Goal: Information Seeking & Learning: Check status

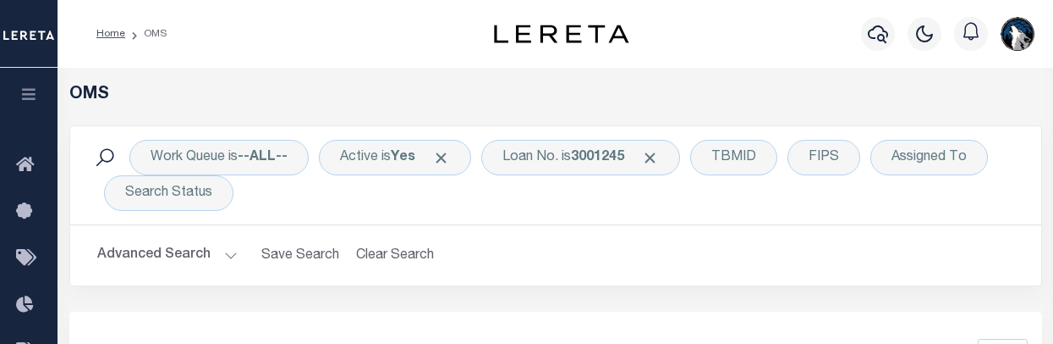
select select "200"
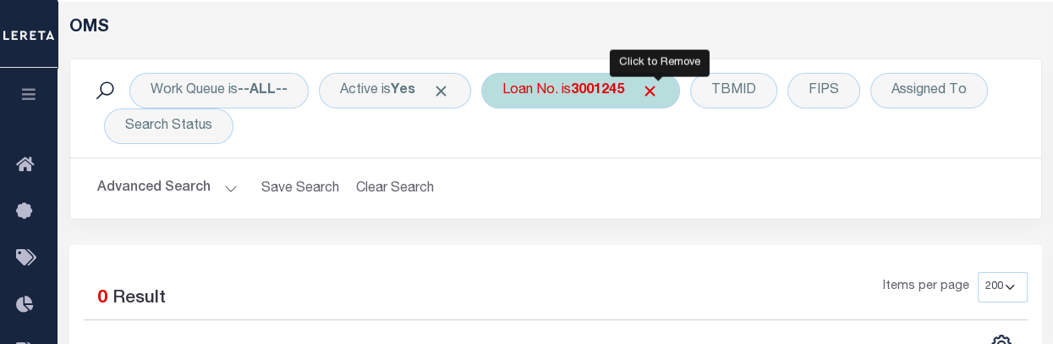
click at [659, 89] on span "Click to Remove" at bounding box center [650, 91] width 18 height 18
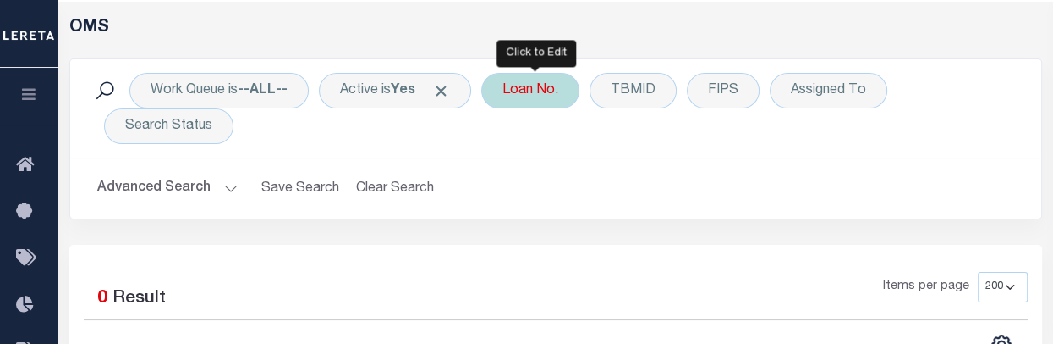
click at [535, 102] on div "Loan No." at bounding box center [530, 91] width 98 height 36
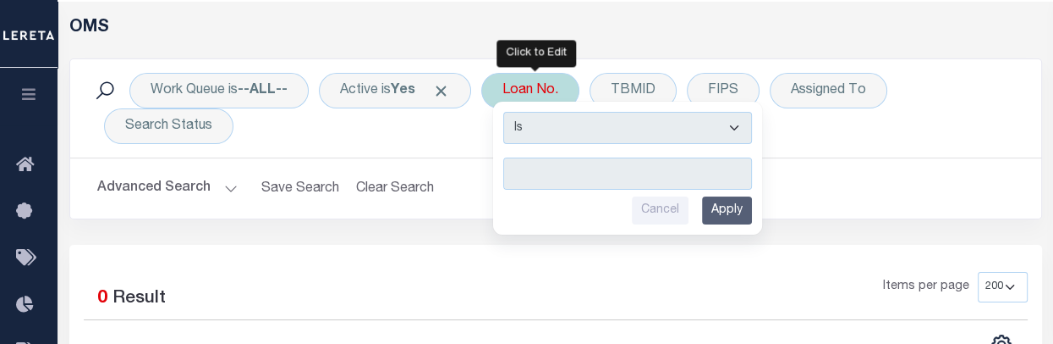
click at [528, 173] on input "text" at bounding box center [627, 173] width 249 height 32
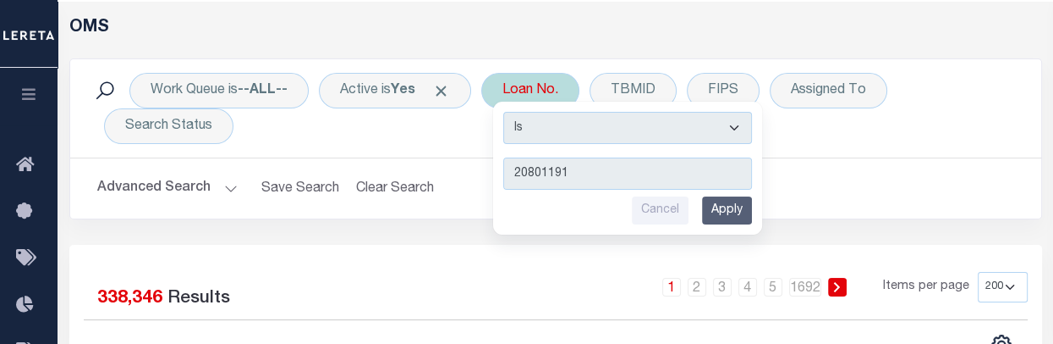
type input "208011916"
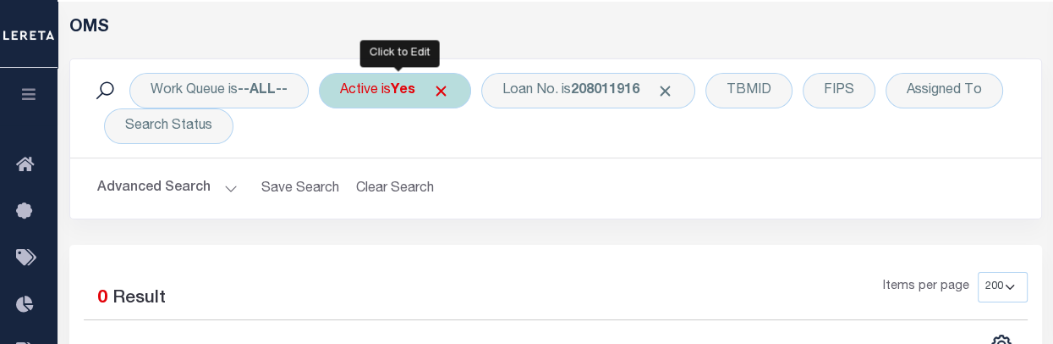
click at [430, 92] on div "Active is Yes" at bounding box center [395, 91] width 152 height 36
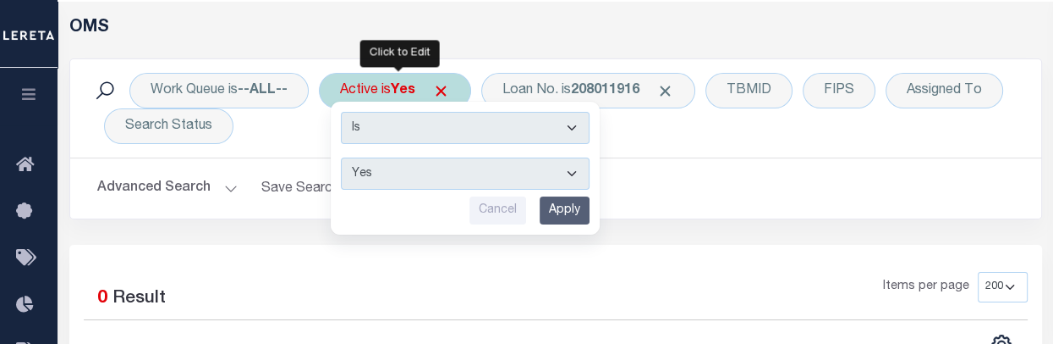
click at [575, 168] on select "Yes No" at bounding box center [465, 173] width 249 height 32
select select "false"
click at [343, 157] on select "Yes No" at bounding box center [465, 173] width 249 height 32
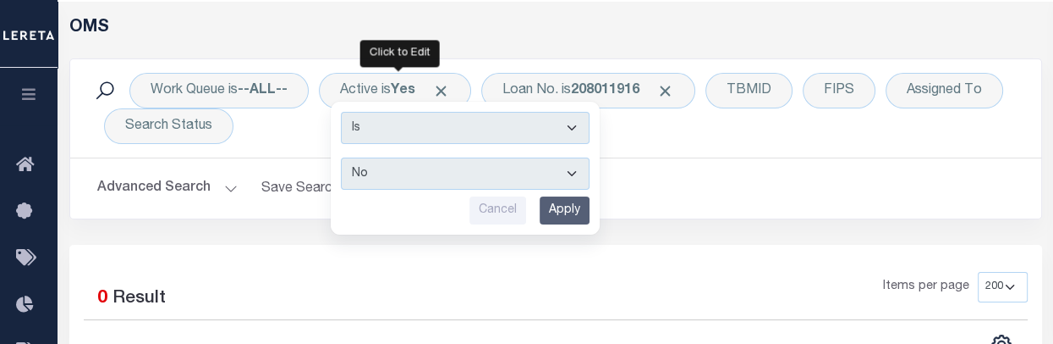
click at [577, 216] on input "Apply" at bounding box center [565, 210] width 50 height 28
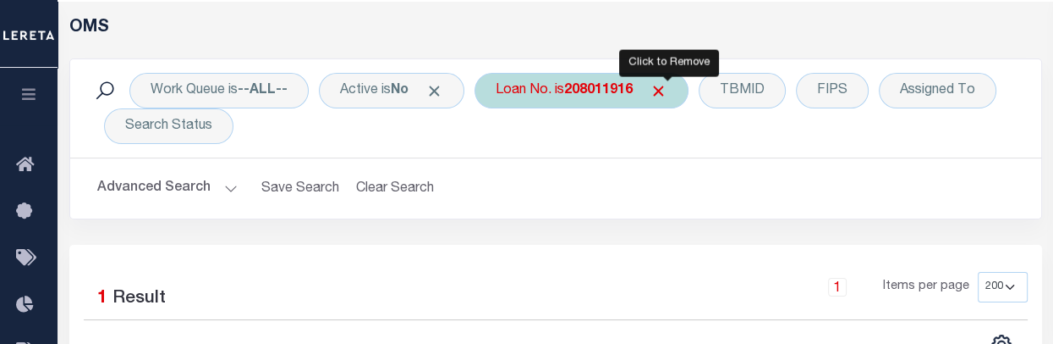
click at [668, 94] on span "Click to Remove" at bounding box center [659, 91] width 18 height 18
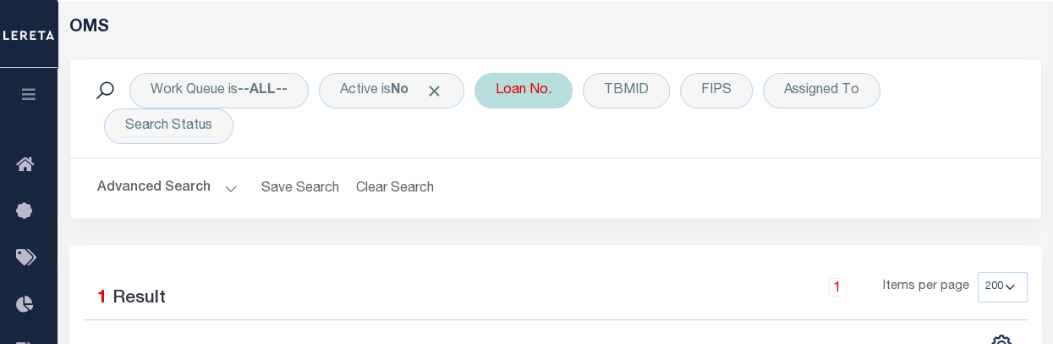
click at [535, 99] on div "Loan No." at bounding box center [524, 91] width 98 height 36
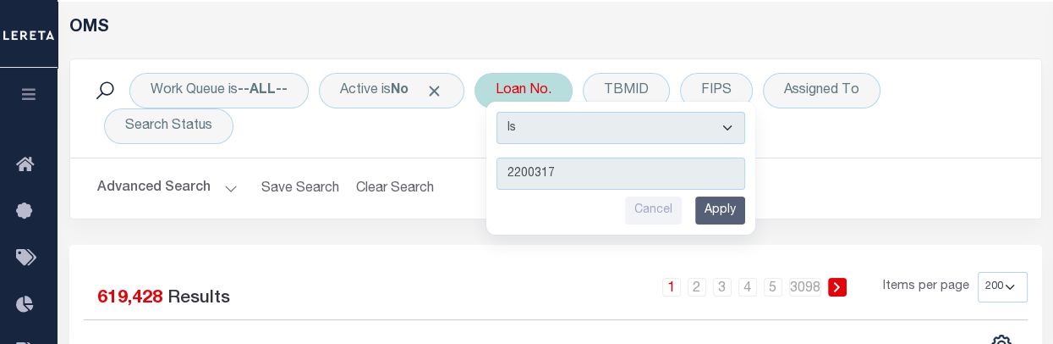
type input "22003179"
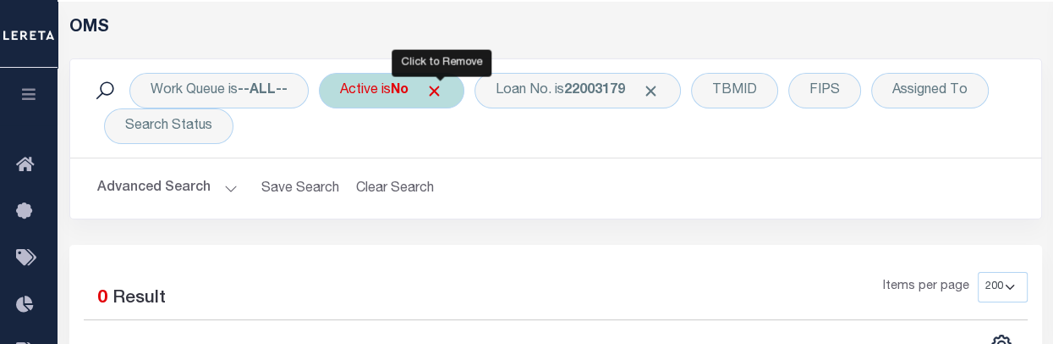
click at [440, 96] on span "Click to Remove" at bounding box center [435, 91] width 18 height 18
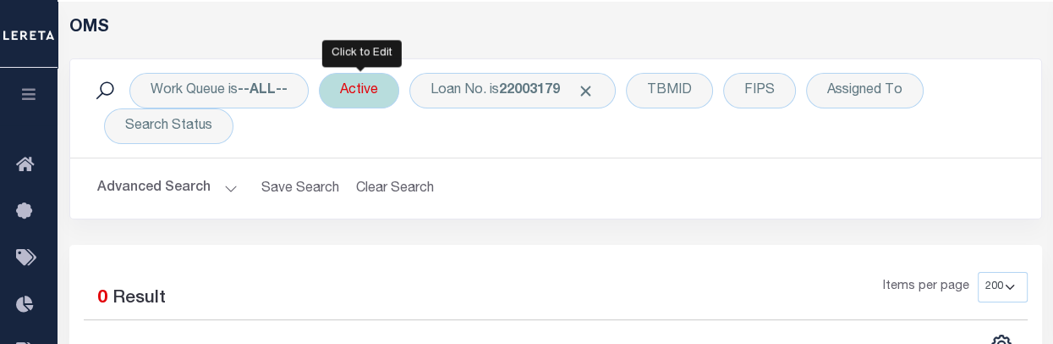
click at [384, 105] on div "Active" at bounding box center [359, 91] width 80 height 36
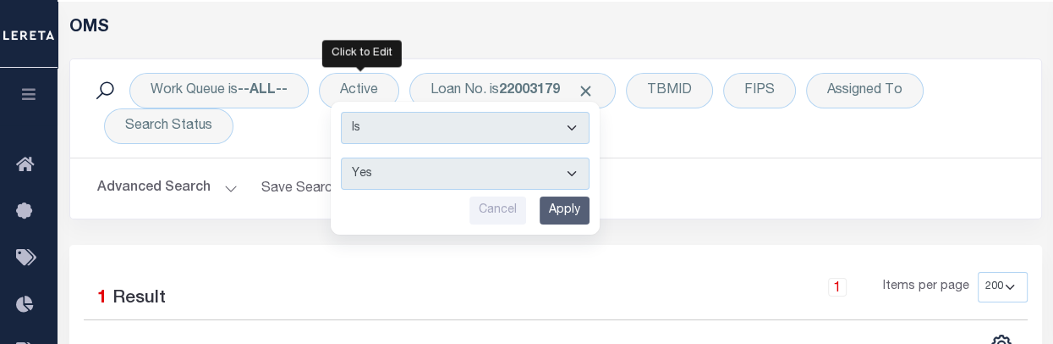
click at [575, 217] on input "Apply" at bounding box center [565, 210] width 50 height 28
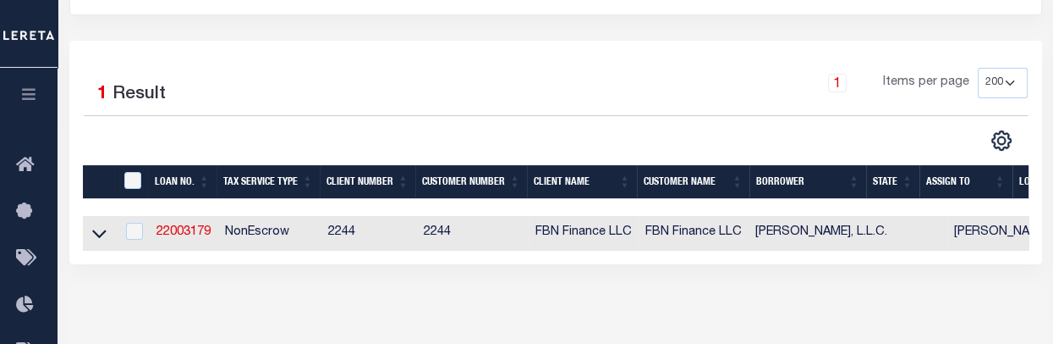
scroll to position [312, 0]
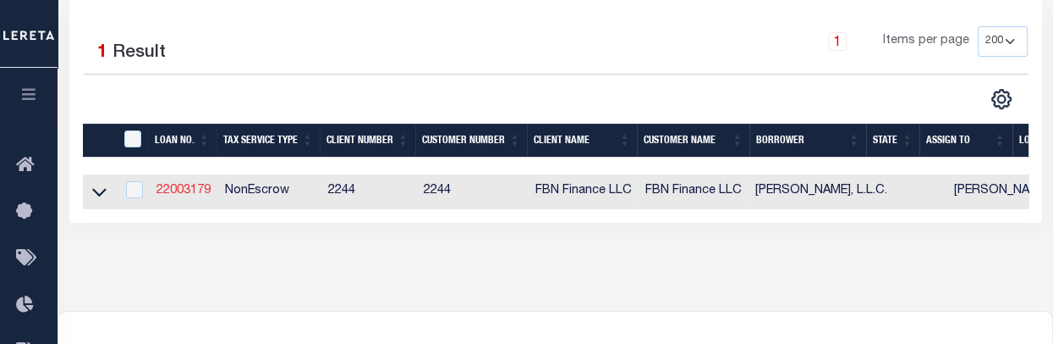
click at [193, 189] on link "22003179" at bounding box center [184, 190] width 54 height 12
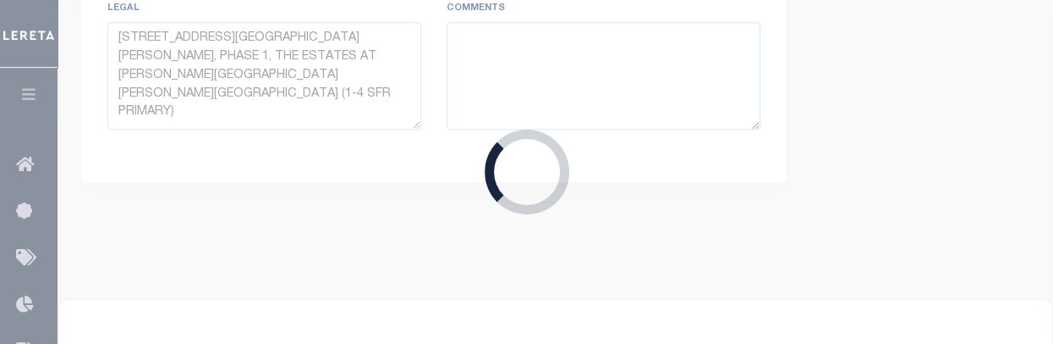
type input "22003179"
type input "[PERSON_NAME], L.L.C."
select select
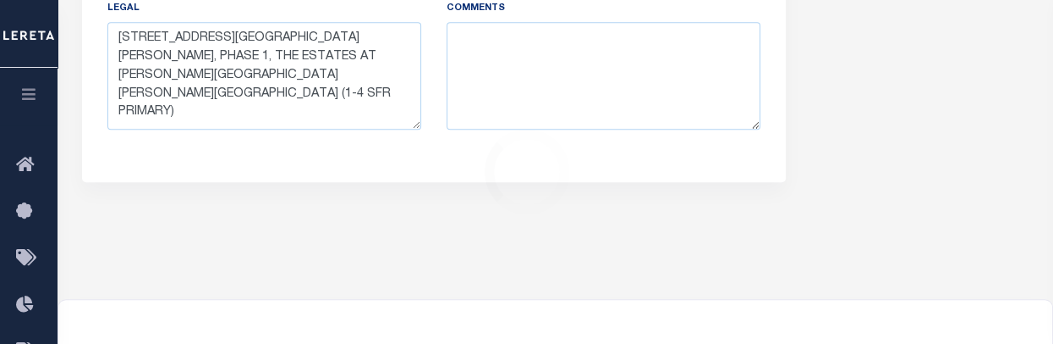
scroll to position [450, 0]
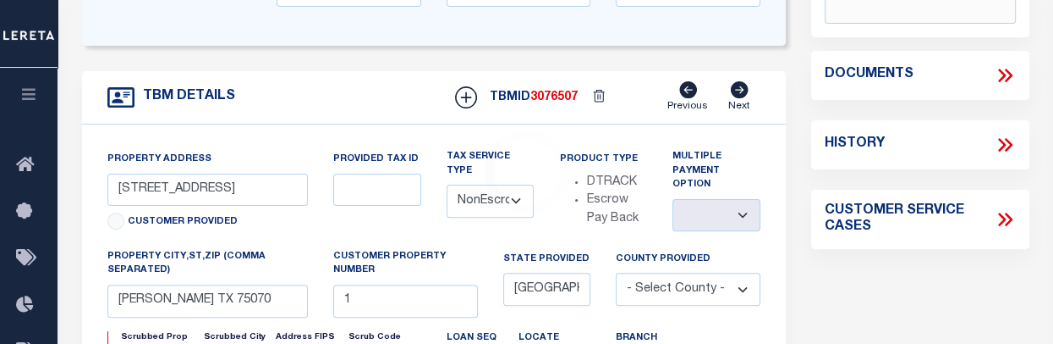
type input "[GEOGRAPHIC_DATA], [GEOGRAPHIC_DATA]"
type input "06-6.0-14-000-000-001.000"
select select
type input "MO"
type input "FBN"
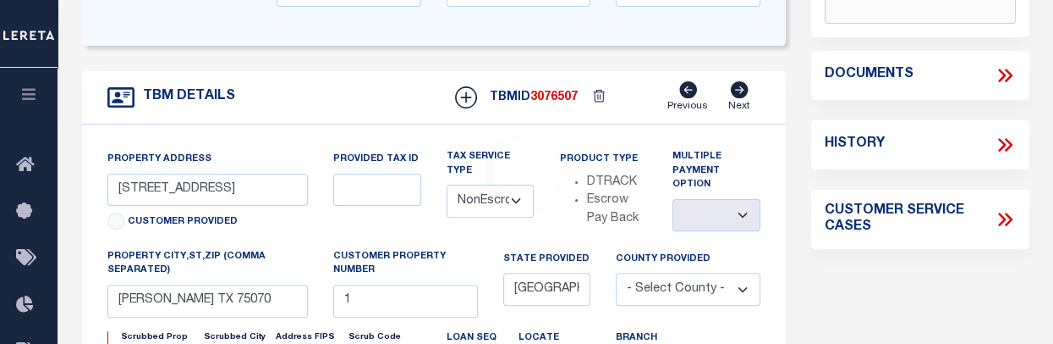
type textarea "N1/2 NW & SE NW & NE SW EX BEG NE COR NE NW S 1043.80' W 208.7 0' N 1043.80' E …"
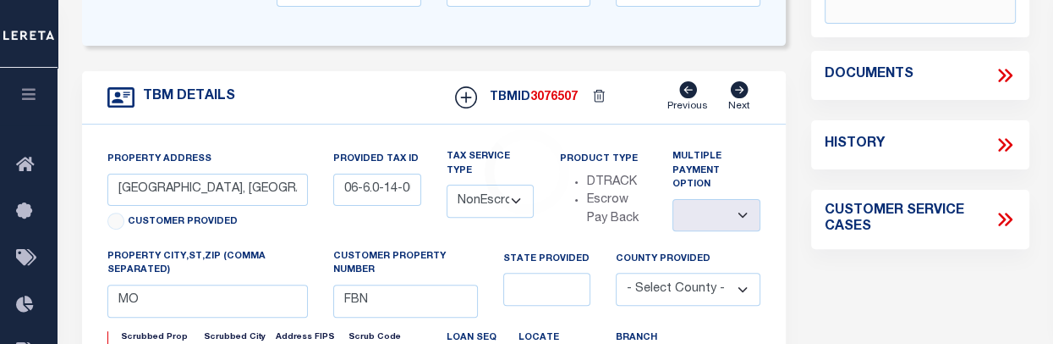
select select "14078"
select select "5510"
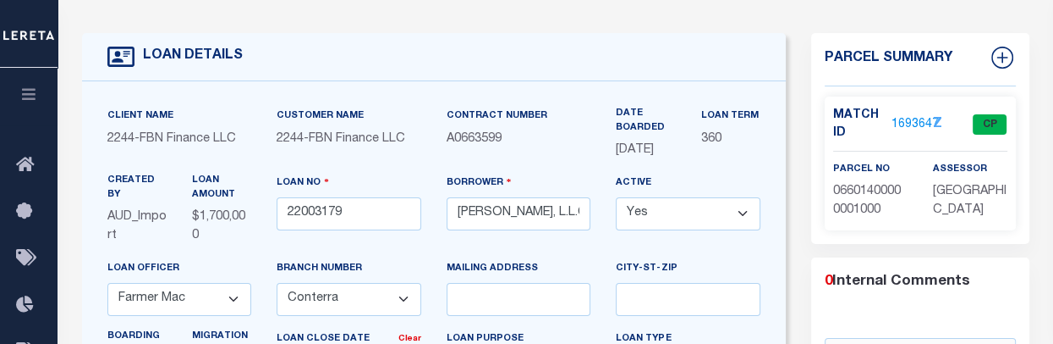
scroll to position [0, 0]
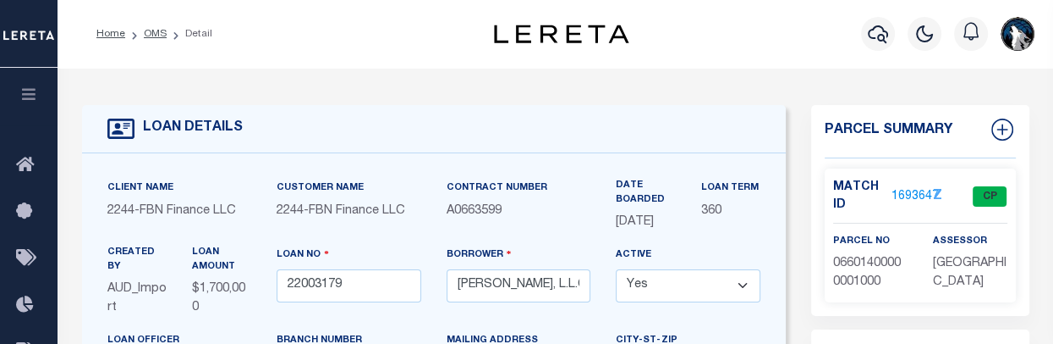
click at [913, 194] on link "1693647" at bounding box center [915, 197] width 47 height 18
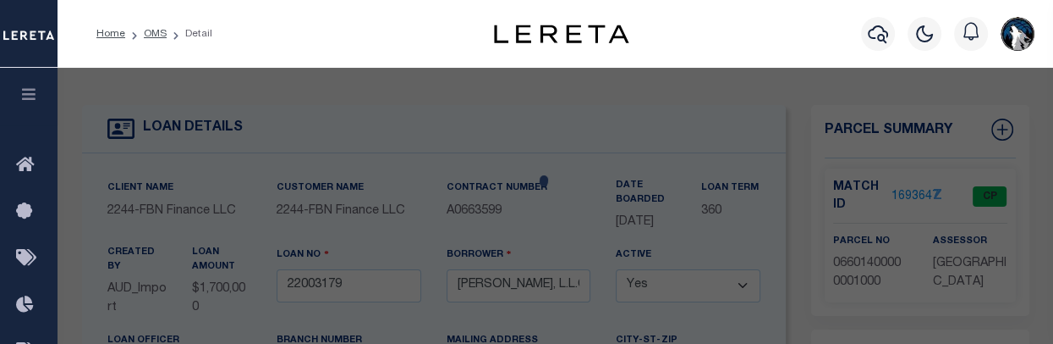
select select "AS"
checkbox input "false"
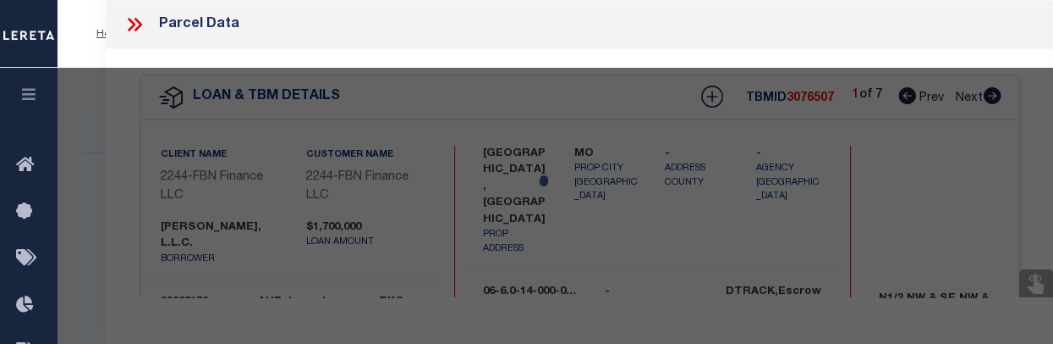
select select "CP"
type input "[PERSON_NAME] Trading"
select select
type input "MAPLE"
checkbox input "false"
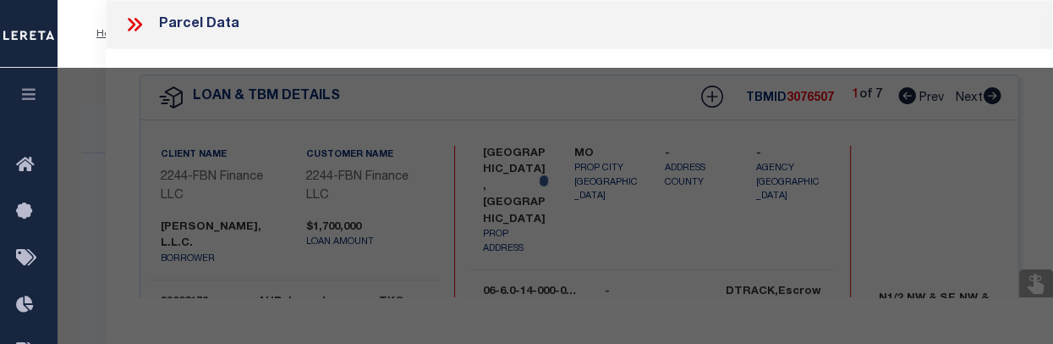
type input "MO"
type textarea "N1/2 NW & SE NW & NE SW EX BEG NE COR NE NW S 1043.80' W 208.70' N 1043.80' E 2…"
type textarea "Tax ID Special Project"
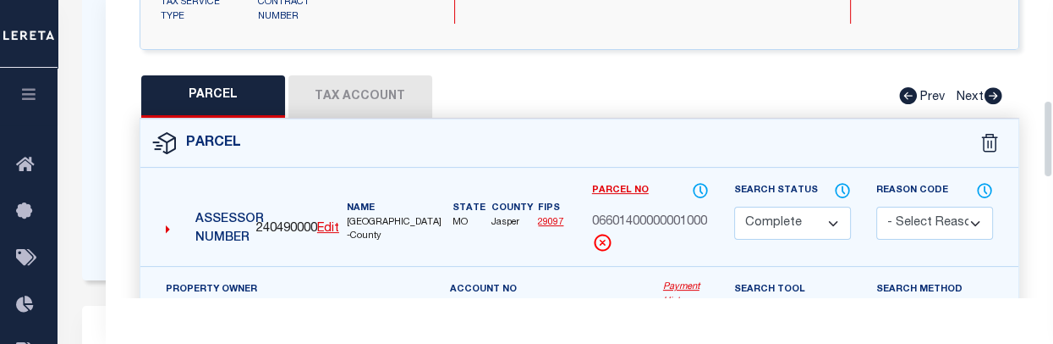
scroll to position [376, 0]
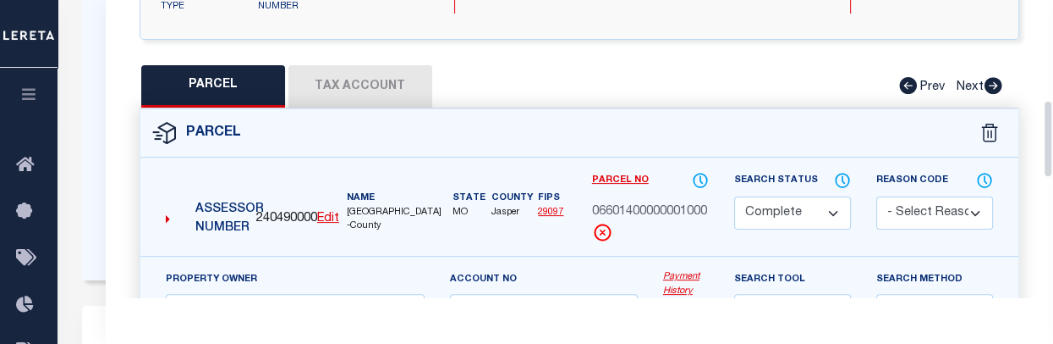
drag, startPoint x: 1046, startPoint y: 43, endPoint x: 1050, endPoint y: 143, distance: 99.9
click at [1050, 143] on div "Parcel Data QC QC QC - Select Status - Ready to QC" at bounding box center [580, 148] width 948 height 297
click at [384, 70] on button "Tax Account" at bounding box center [361, 86] width 144 height 42
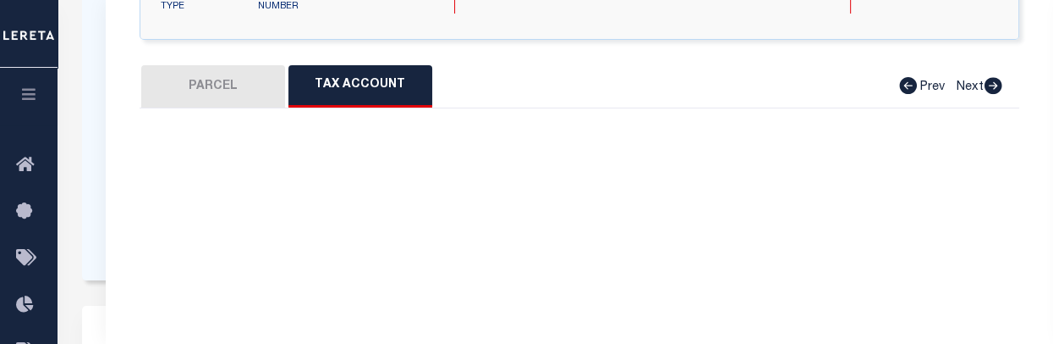
select select "100"
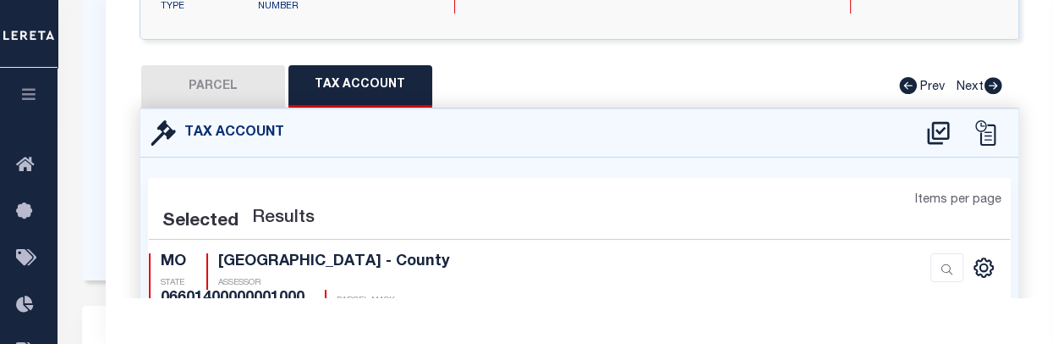
select select "100"
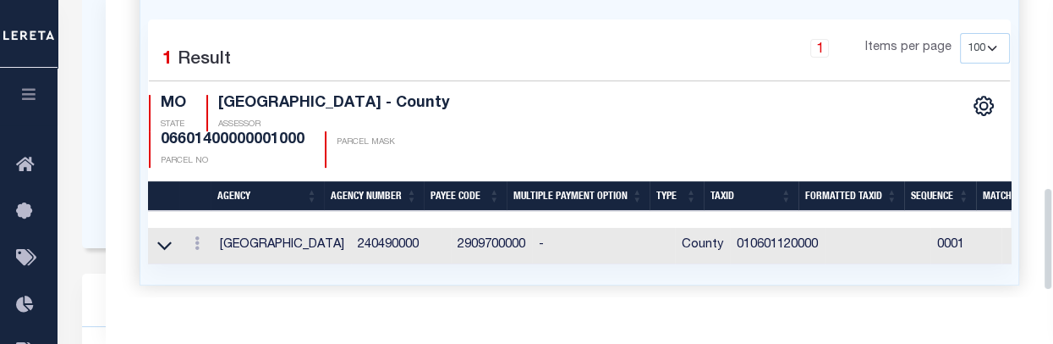
scroll to position [536, 0]
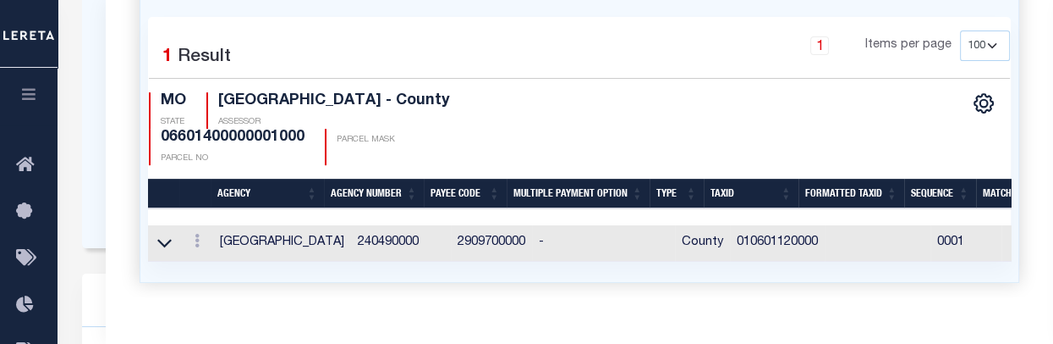
drag, startPoint x: 1048, startPoint y: 165, endPoint x: 1059, endPoint y: 222, distance: 57.7
click at [200, 236] on link at bounding box center [197, 243] width 19 height 14
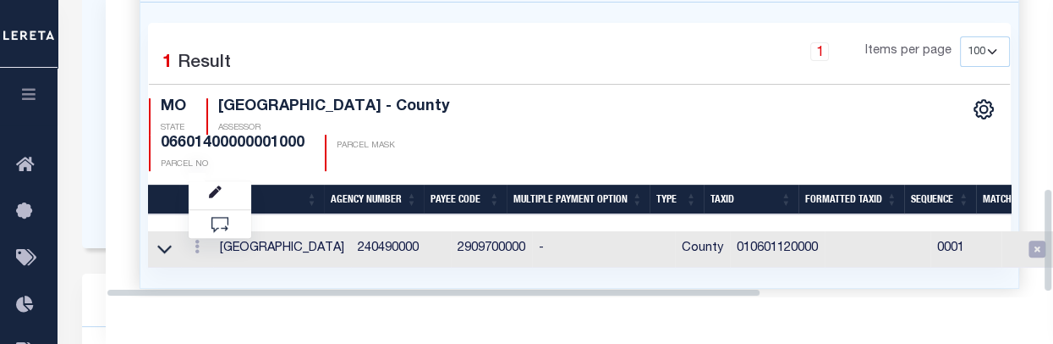
click at [235, 257] on div "Selected 1 Result 1 Items per page 10 25 50 100 [GEOGRAPHIC_DATA]" at bounding box center [579, 145] width 879 height 284
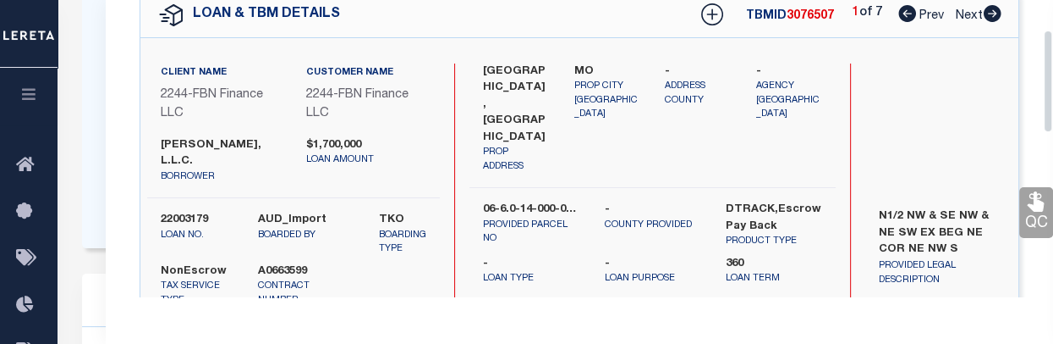
scroll to position [85, 0]
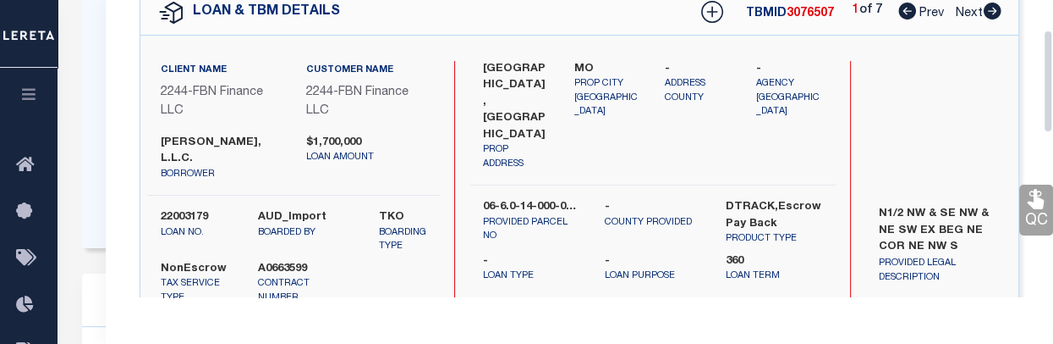
drag, startPoint x: 1048, startPoint y: 191, endPoint x: 1061, endPoint y: 52, distance: 139.3
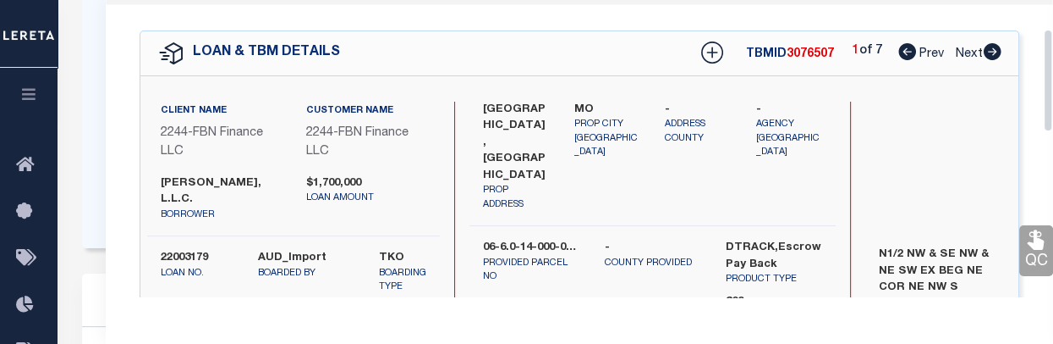
scroll to position [0, 0]
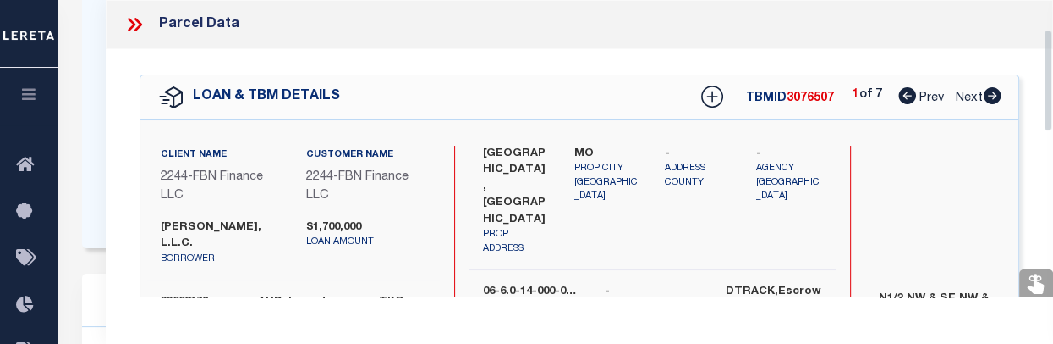
drag, startPoint x: 1046, startPoint y: 116, endPoint x: 1047, endPoint y: 75, distance: 40.6
click at [1047, 75] on div "Parcel Data QC QC QC - Select Status - Ready to QC" at bounding box center [580, 148] width 948 height 297
click at [131, 30] on icon at bounding box center [135, 25] width 22 height 22
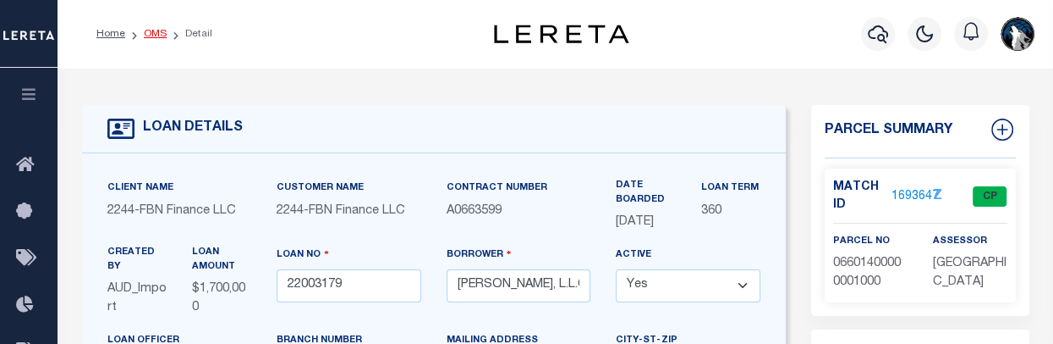
click at [157, 36] on link "OMS" at bounding box center [155, 34] width 23 height 10
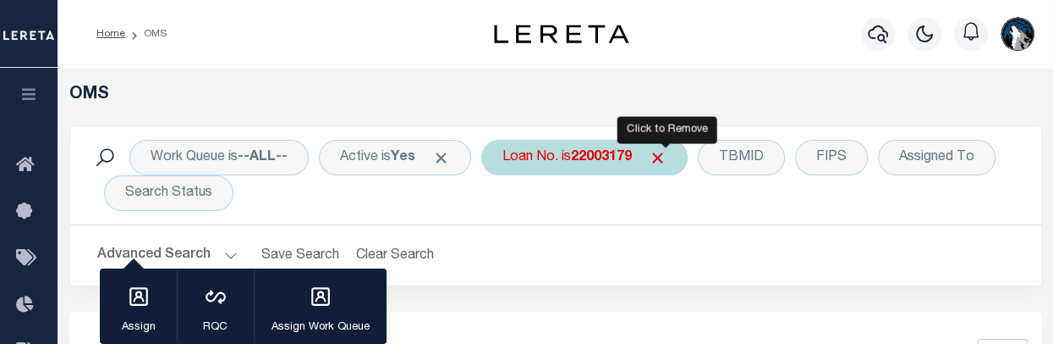
click at [667, 155] on span "Click to Remove" at bounding box center [658, 158] width 18 height 18
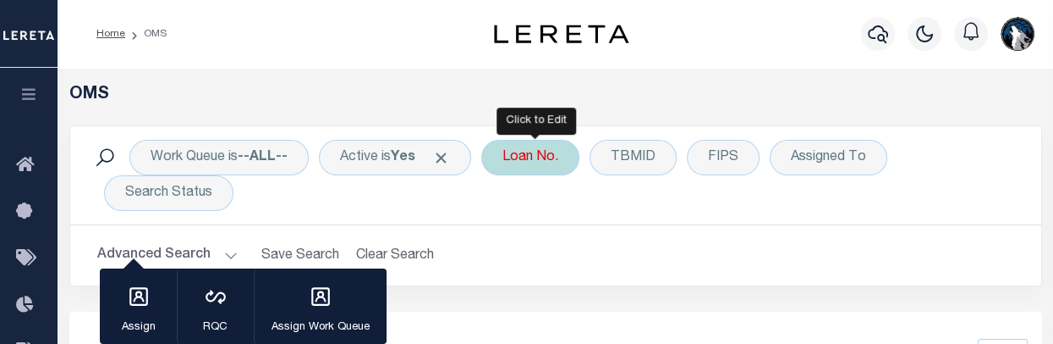
click at [558, 156] on div "Loan No." at bounding box center [530, 158] width 98 height 36
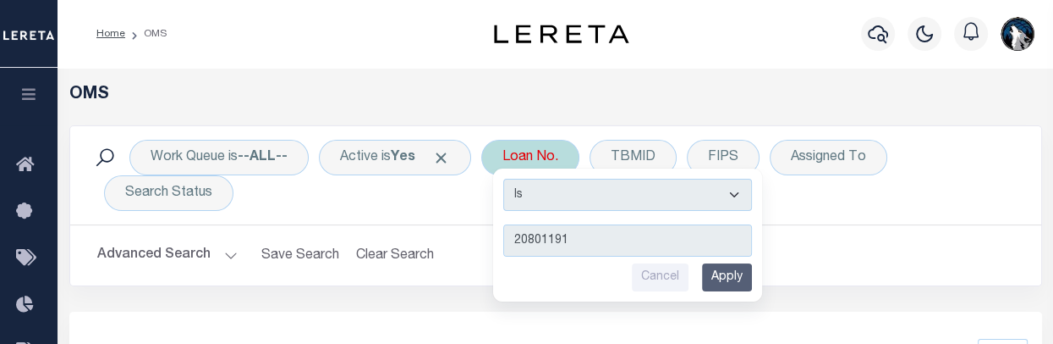
type input "208011916"
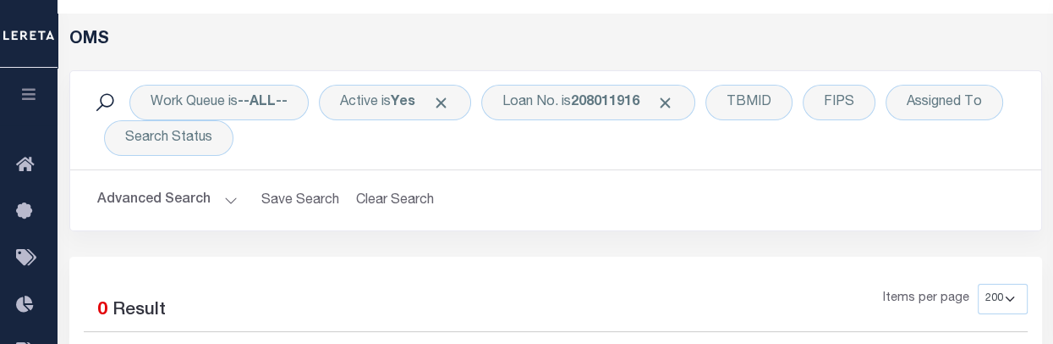
scroll to position [79, 0]
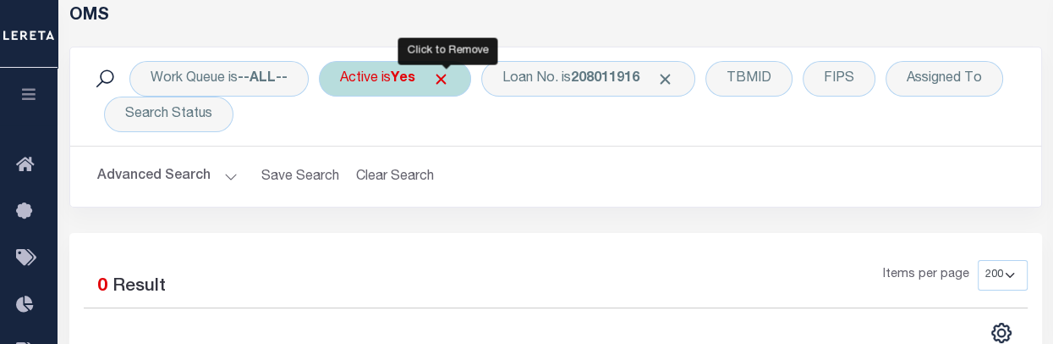
click at [444, 82] on span "Click to Remove" at bounding box center [441, 79] width 18 height 18
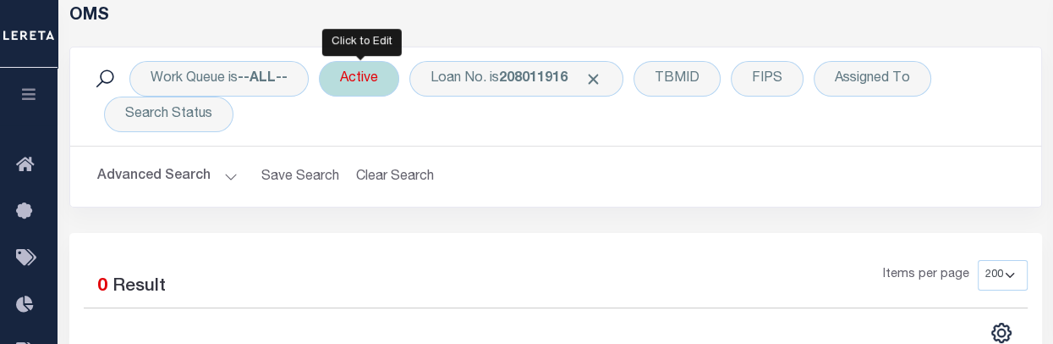
click at [387, 83] on div "Active" at bounding box center [359, 79] width 80 height 36
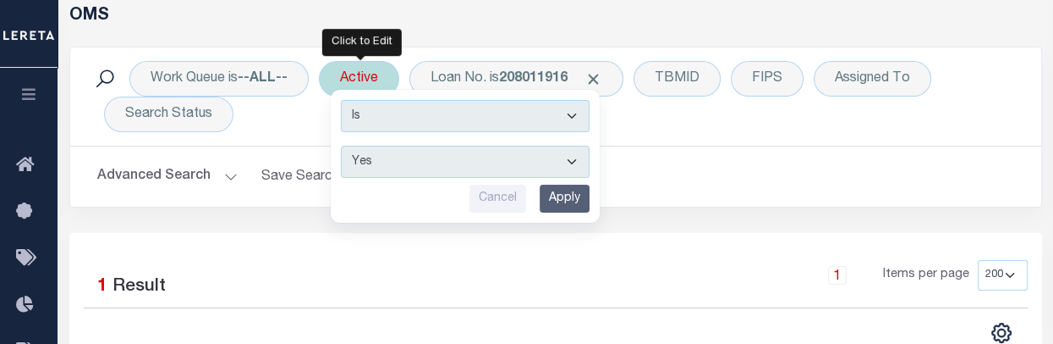
click at [568, 163] on select "Yes No" at bounding box center [465, 162] width 249 height 32
select select "false"
click at [343, 146] on select "Yes No" at bounding box center [465, 162] width 249 height 32
click at [565, 204] on input "Apply" at bounding box center [565, 198] width 50 height 28
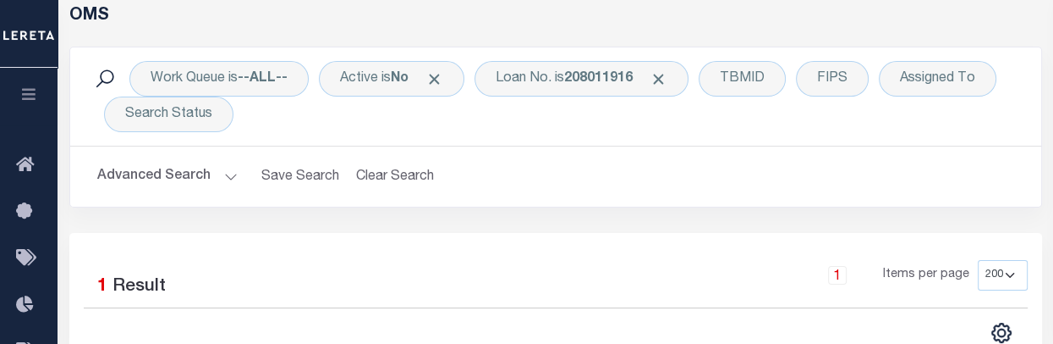
scroll to position [85, 0]
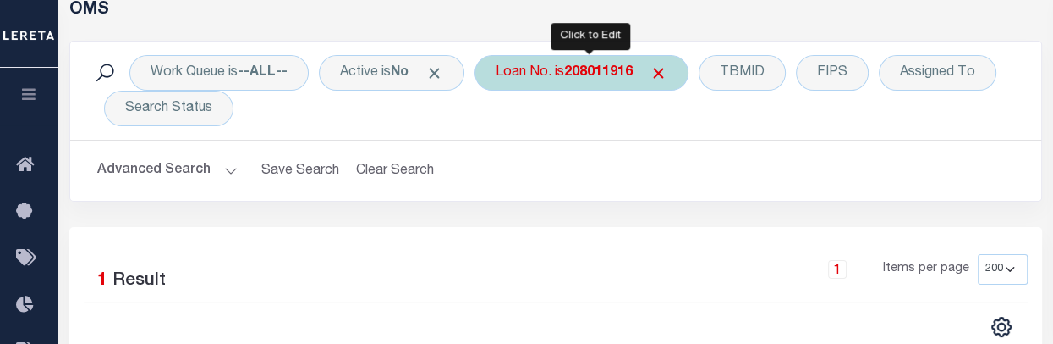
click at [679, 77] on div "Loan No. is 208011916" at bounding box center [582, 73] width 214 height 36
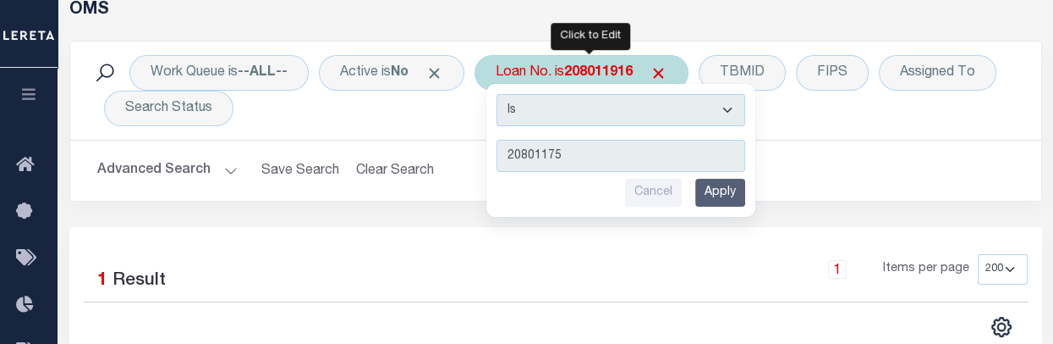
type input "208011753"
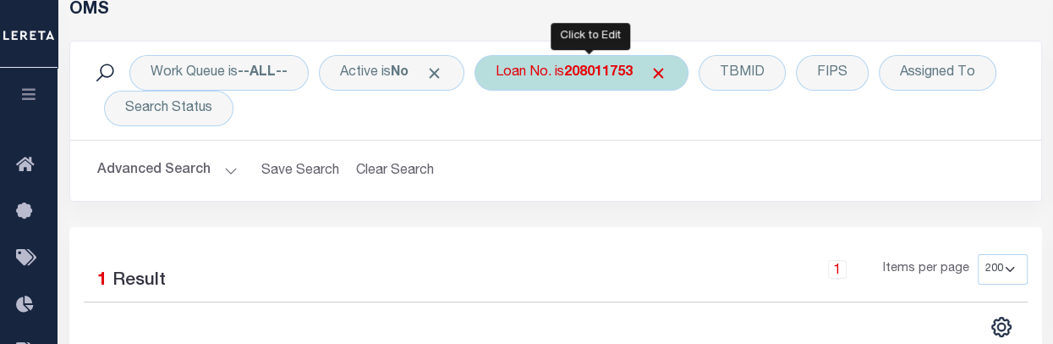
click at [658, 78] on div "Loan No. is 208011753" at bounding box center [582, 73] width 214 height 36
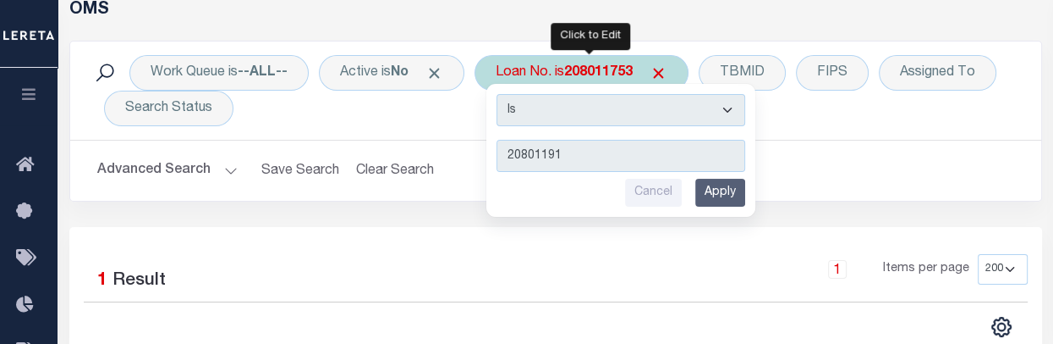
type input "208011916"
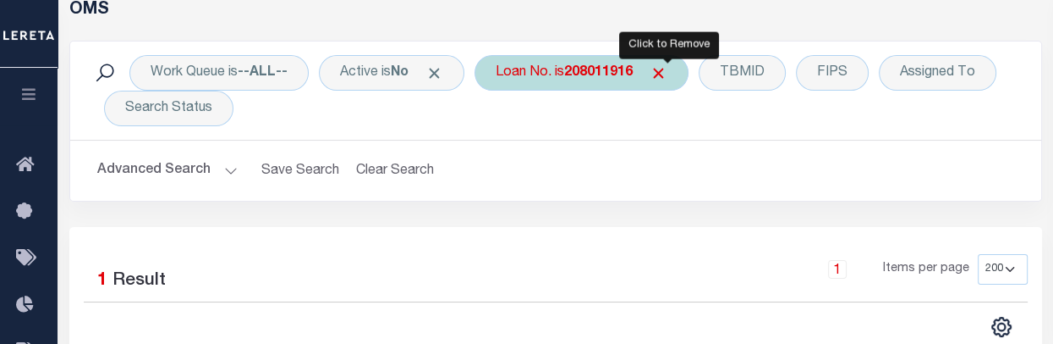
click at [667, 77] on span "Click to Remove" at bounding box center [659, 73] width 18 height 18
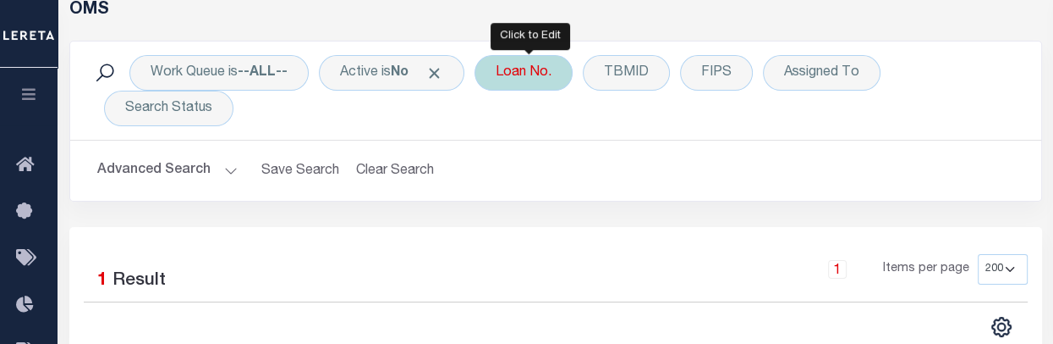
click at [557, 82] on div "Loan No." at bounding box center [524, 73] width 98 height 36
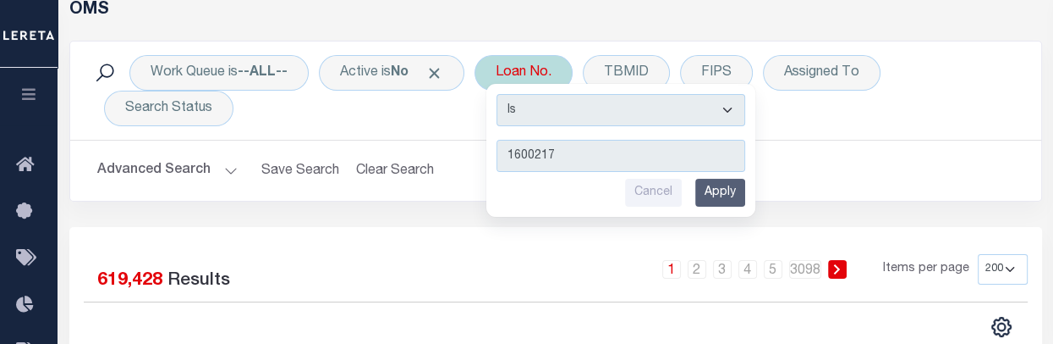
type input "16002175"
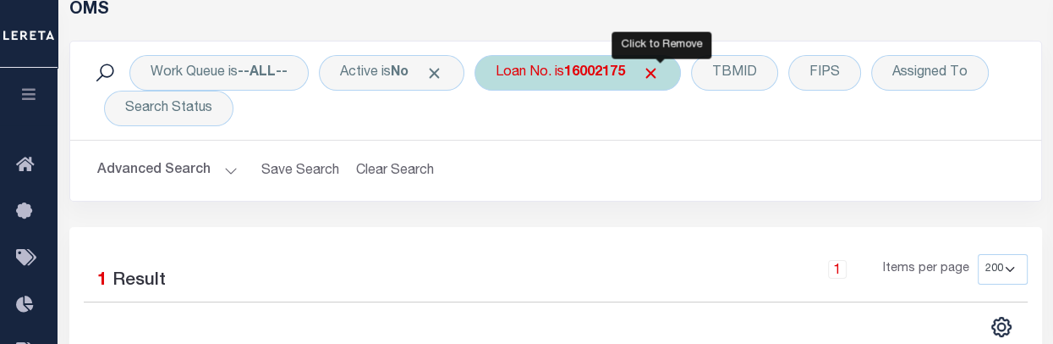
click at [655, 75] on span "Click to Remove" at bounding box center [651, 73] width 18 height 18
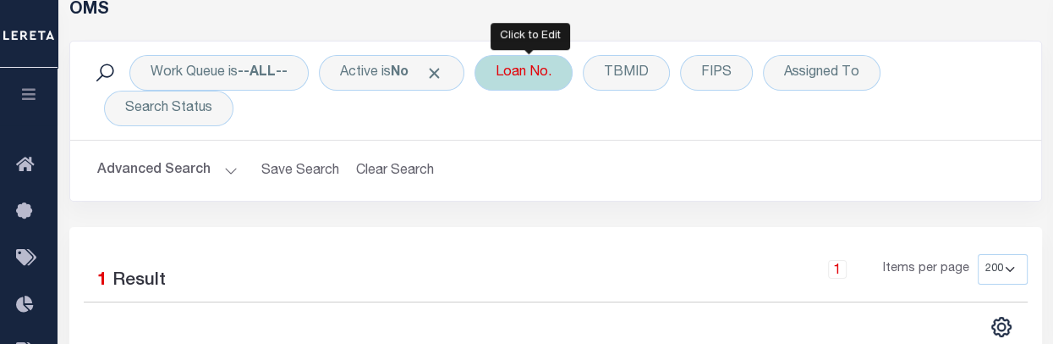
click at [543, 77] on div "Loan No." at bounding box center [524, 73] width 98 height 36
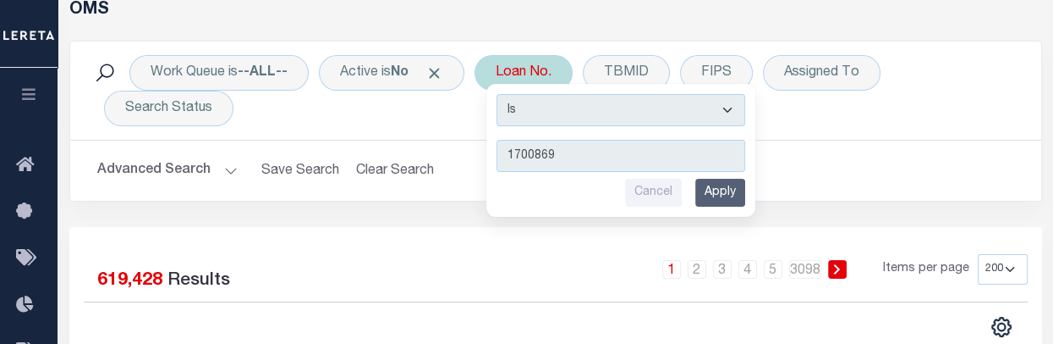
type input "17008696"
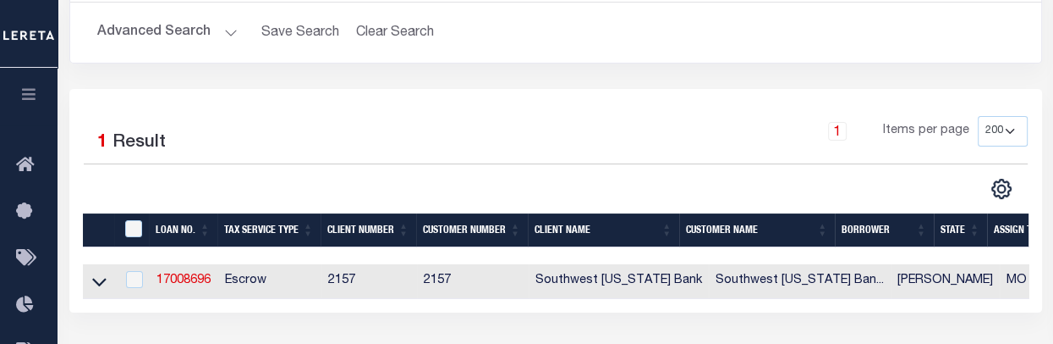
scroll to position [0, 0]
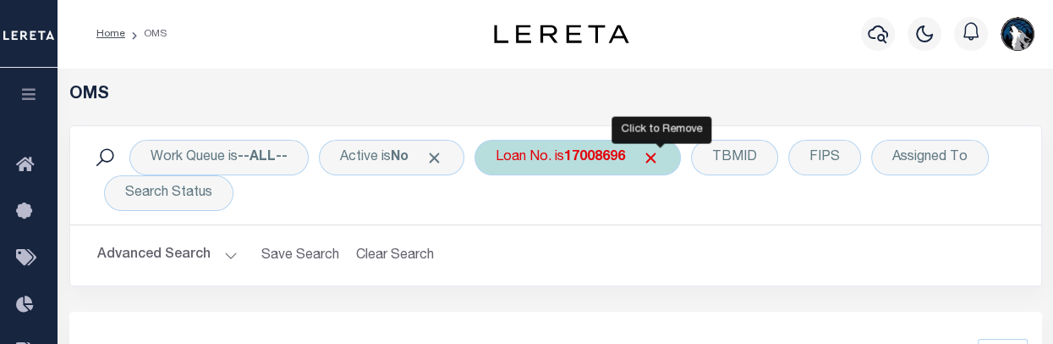
click at [655, 160] on span "Click to Remove" at bounding box center [651, 158] width 18 height 18
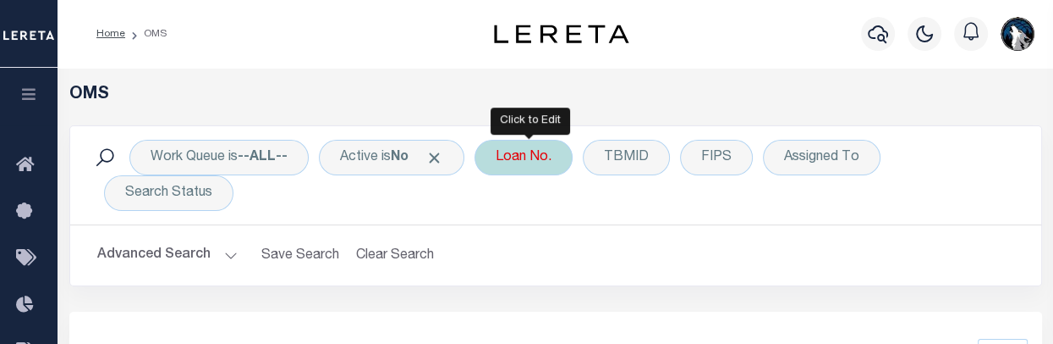
click at [553, 165] on div "Loan No." at bounding box center [524, 158] width 98 height 36
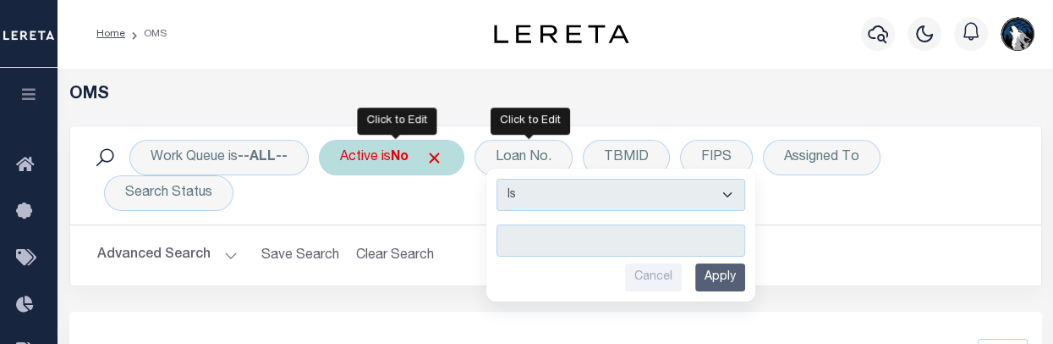
click at [441, 167] on div "Active is No" at bounding box center [392, 158] width 146 height 36
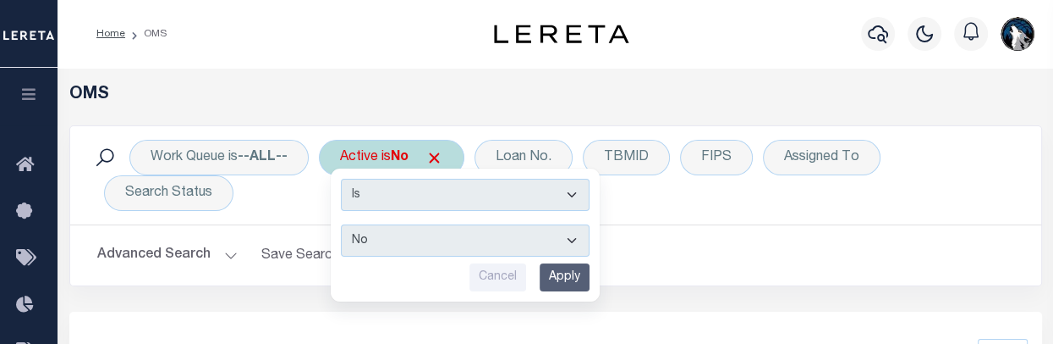
click at [573, 239] on select "Yes No" at bounding box center [465, 240] width 249 height 32
select select "true"
click at [343, 224] on select "Yes No" at bounding box center [465, 240] width 249 height 32
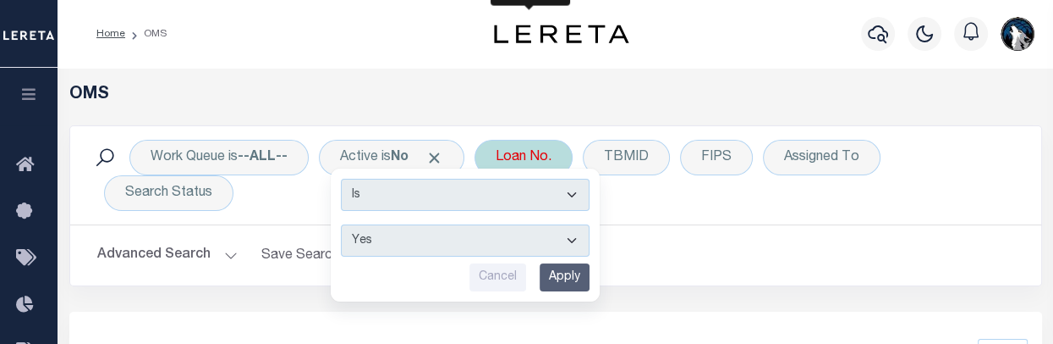
click at [547, 153] on div "Loan No." at bounding box center [524, 158] width 98 height 36
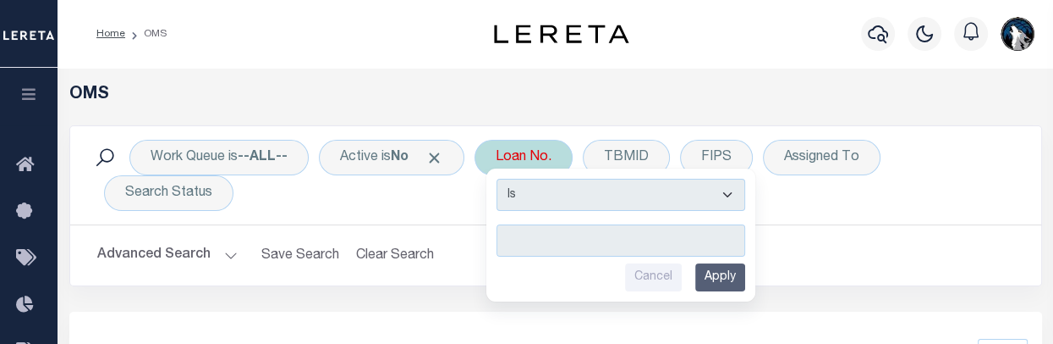
click at [547, 153] on div "Loan No. Is Contains Cancel Apply" at bounding box center [524, 158] width 98 height 36
type input "2187754"
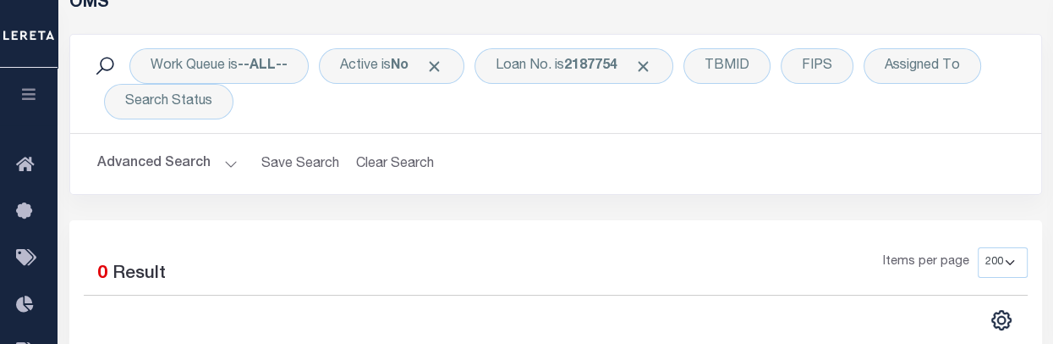
scroll to position [83, 0]
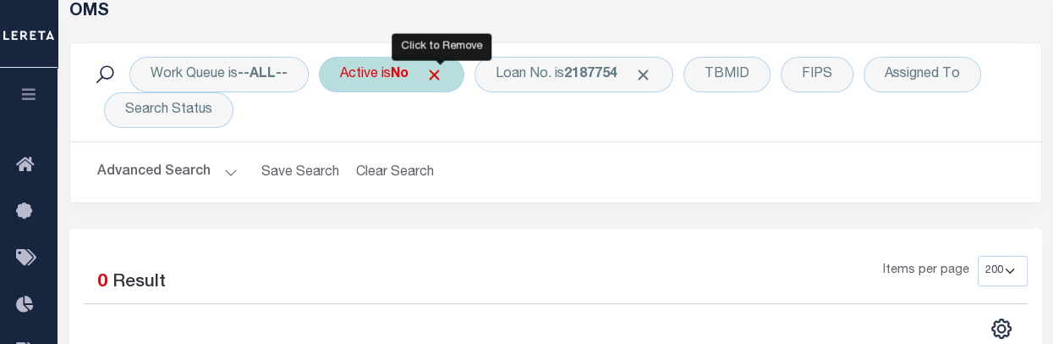
click at [443, 79] on span "Click to Remove" at bounding box center [435, 75] width 18 height 18
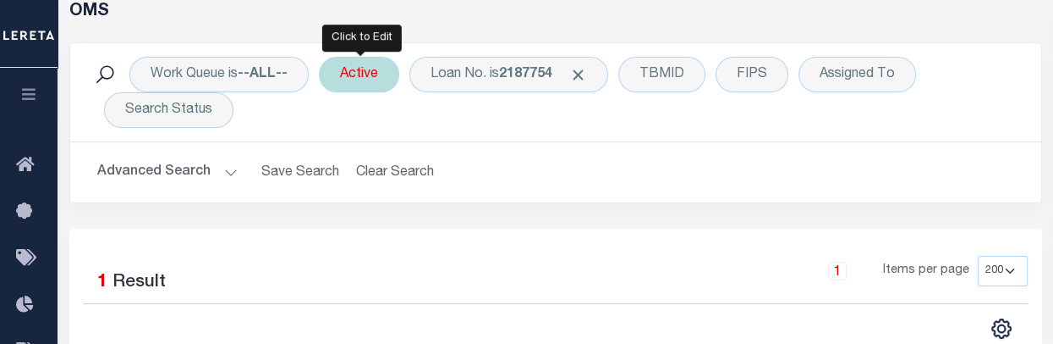
click at [376, 73] on div "Active" at bounding box center [359, 75] width 80 height 36
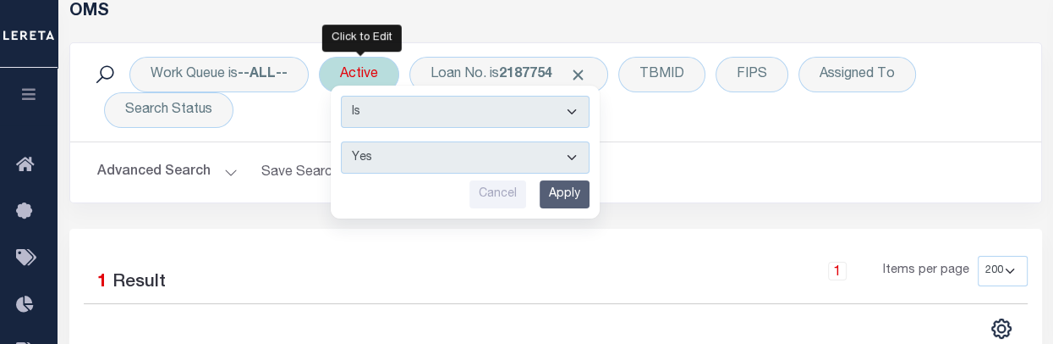
click at [575, 183] on input "Apply" at bounding box center [565, 194] width 50 height 28
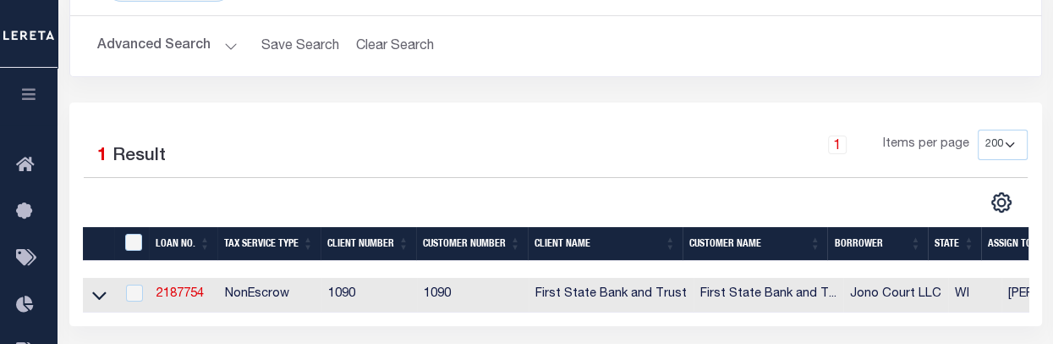
scroll to position [227, 0]
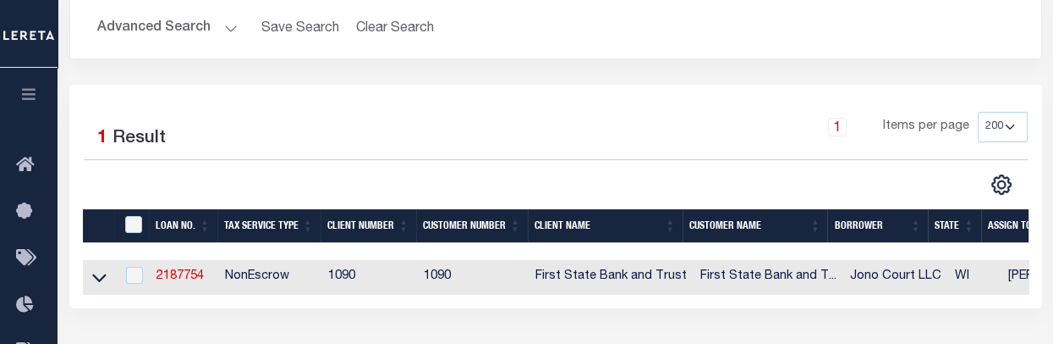
click at [201, 267] on td "2187754" at bounding box center [184, 277] width 69 height 35
checkbox input "true"
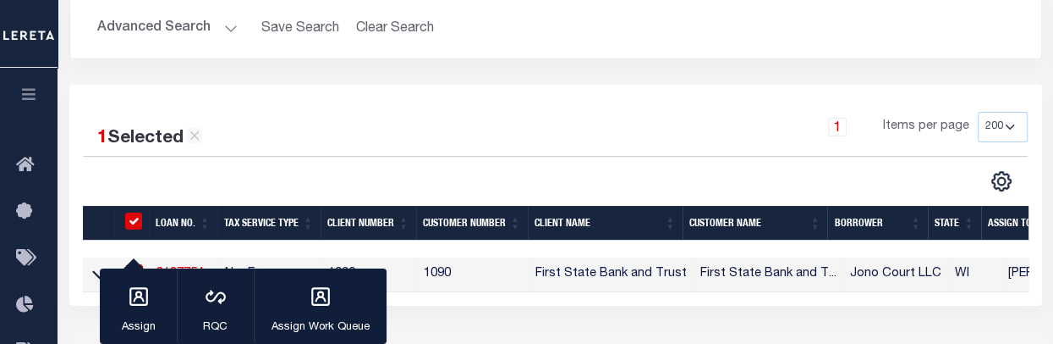
click at [345, 181] on div at bounding box center [320, 181] width 472 height 22
click at [342, 181] on div at bounding box center [320, 181] width 472 height 22
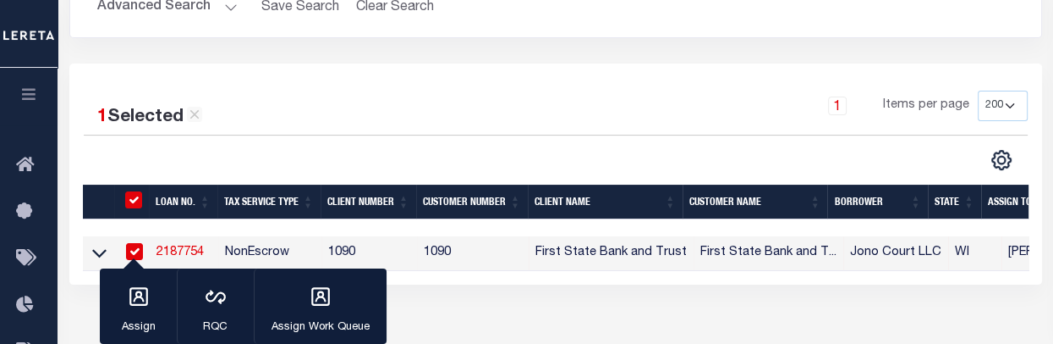
scroll to position [261, 0]
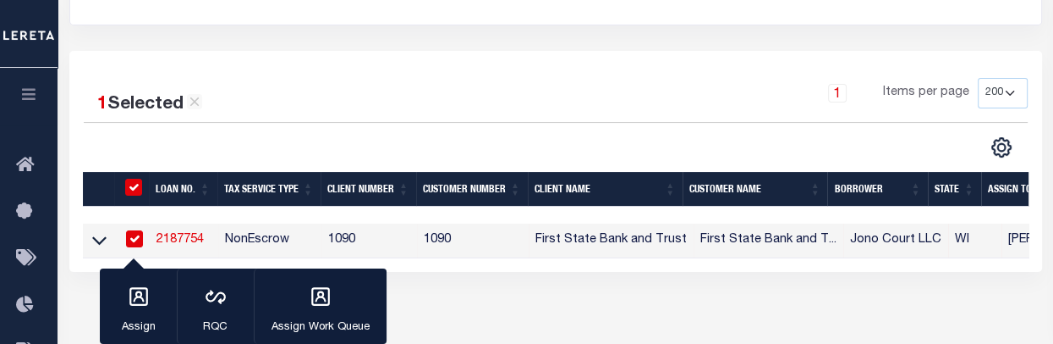
click at [138, 239] on input "checkbox" at bounding box center [134, 238] width 17 height 17
checkbox input "false"
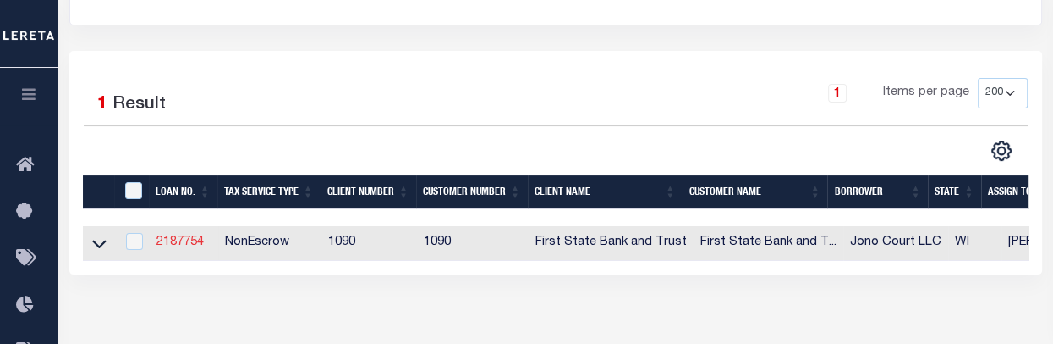
click at [194, 246] on link "2187754" at bounding box center [180, 242] width 47 height 12
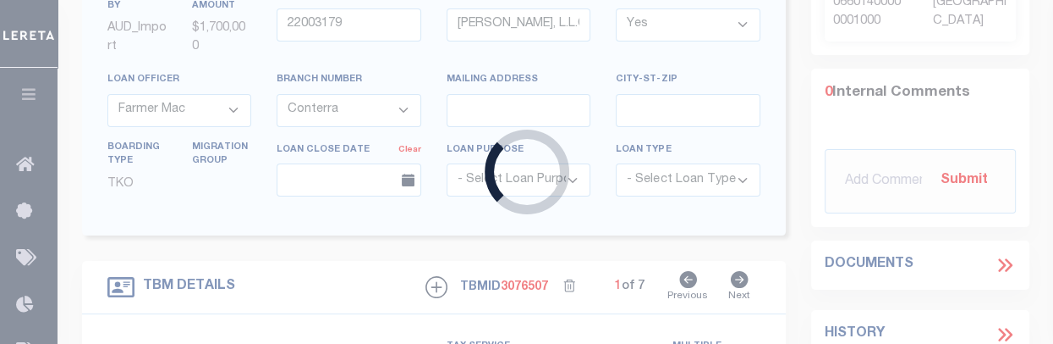
type input "2187754"
type input "Jono Court LLC"
select select
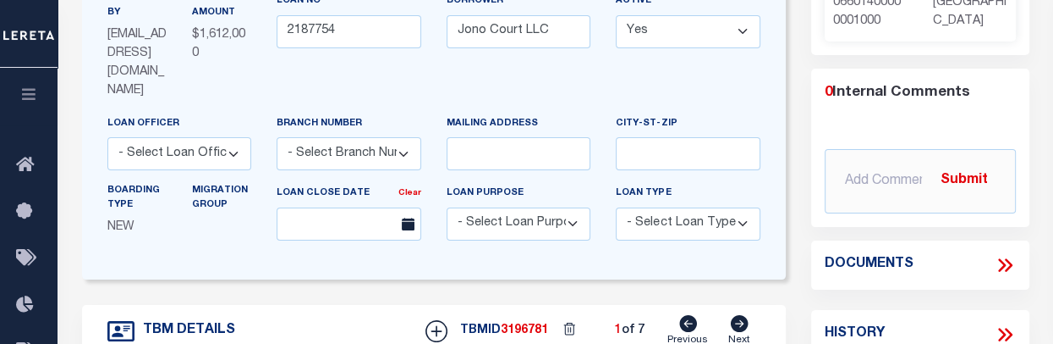
type input "[STREET_ADDRESS]"
type input "236-1235-03-000"
select select
type input "Hudson WI 54016"
type input "WI"
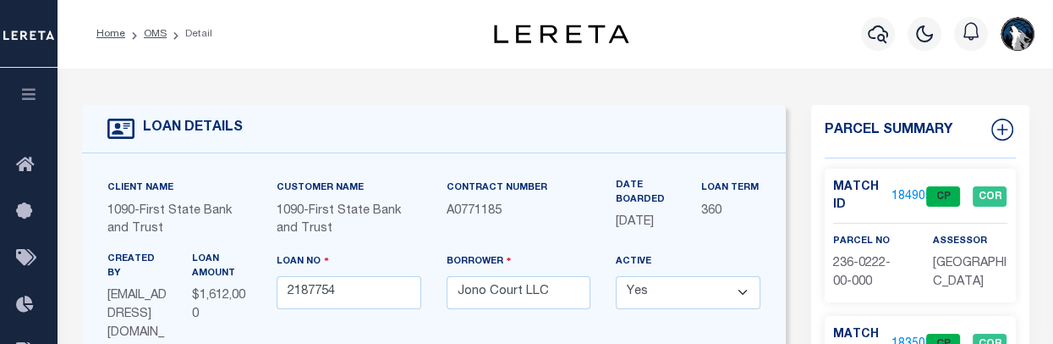
click at [906, 193] on link "1849050" at bounding box center [915, 197] width 47 height 18
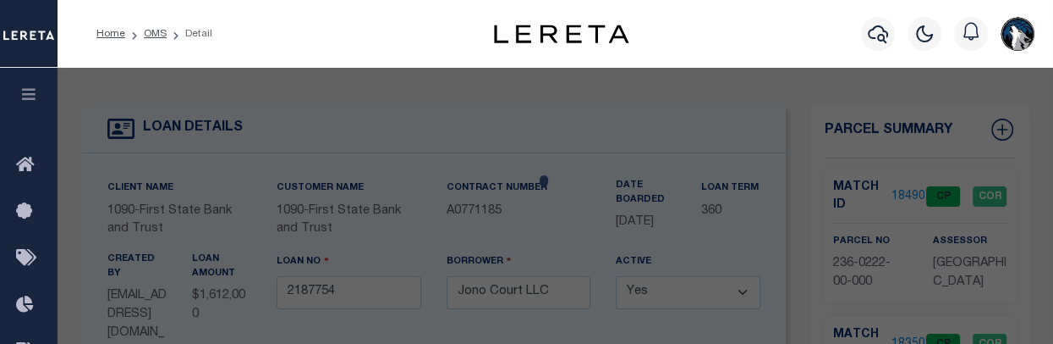
select select "AS"
checkbox input "false"
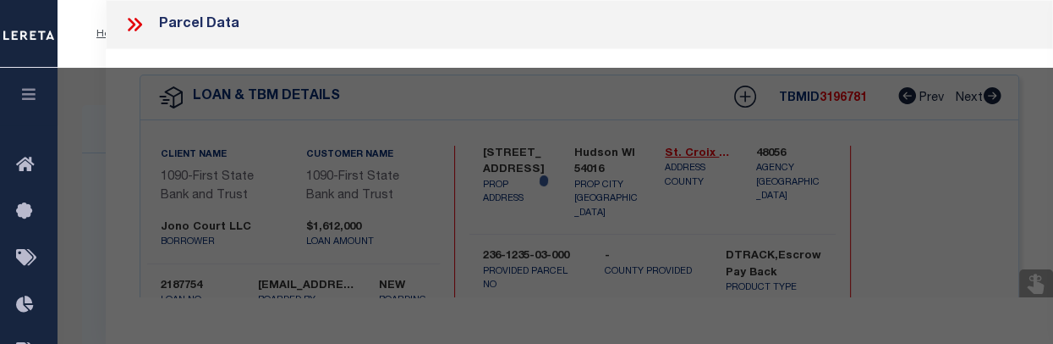
select select "CP"
type input "[PERSON_NAME] J [PERSON_NAME] and [PERSON_NAME] A [PERSON_NAME]"
select select
type input "[STREET_ADDRESS]"
checkbox input "false"
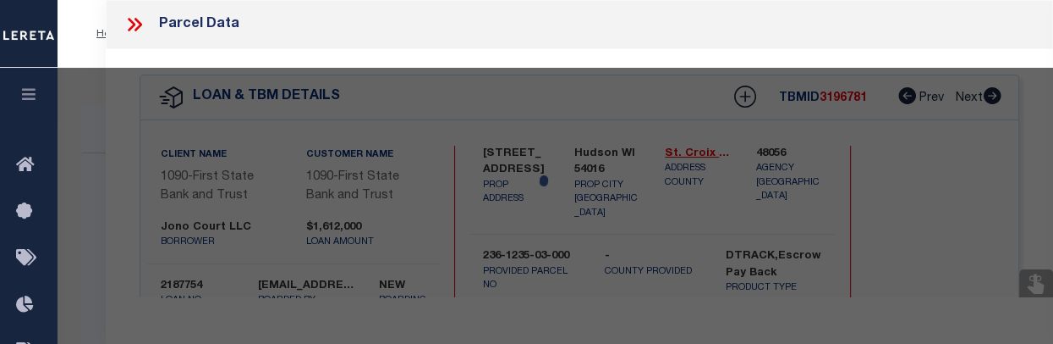
type input "Hudson WI 54016"
type textarea "[STREET_ADDRESS]"
type textarea "Completed based on given Legal document."
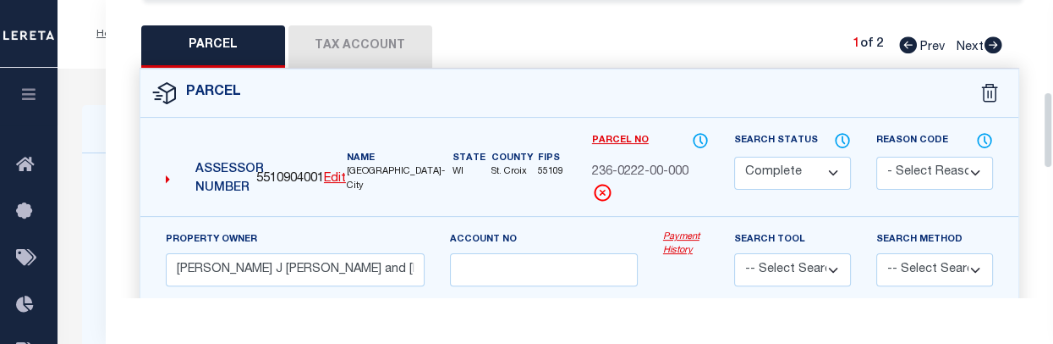
scroll to position [431, 0]
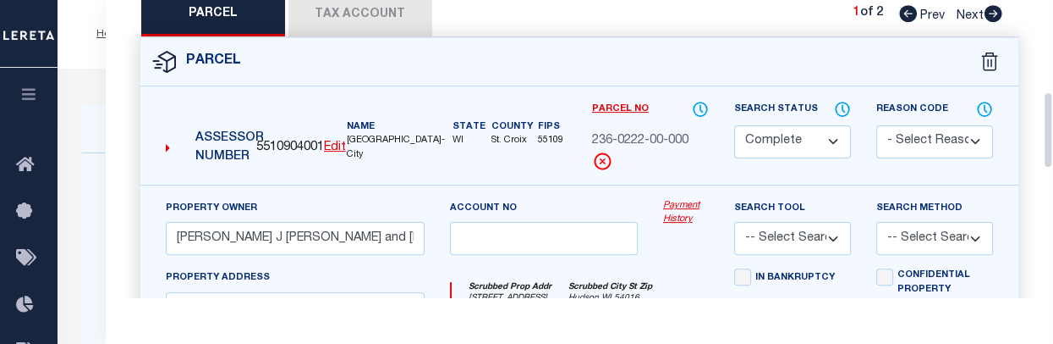
drag, startPoint x: 1045, startPoint y: 69, endPoint x: 1058, endPoint y: 158, distance: 90.6
click at [382, 17] on button "Tax Account" at bounding box center [361, 15] width 144 height 42
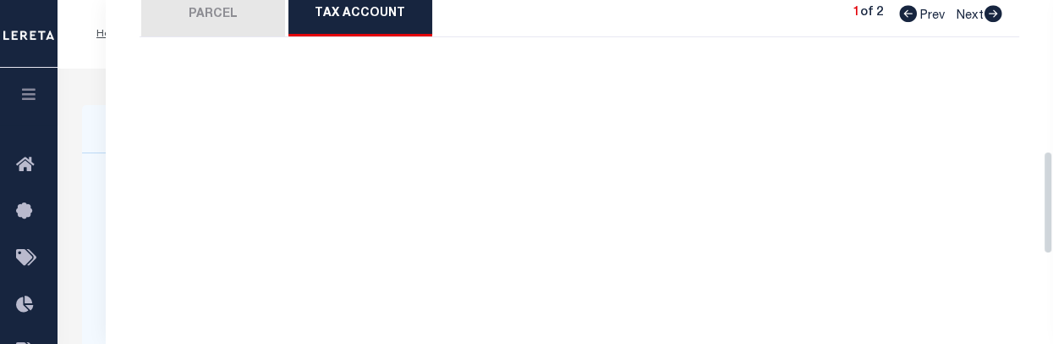
scroll to position [432, 0]
select select "100"
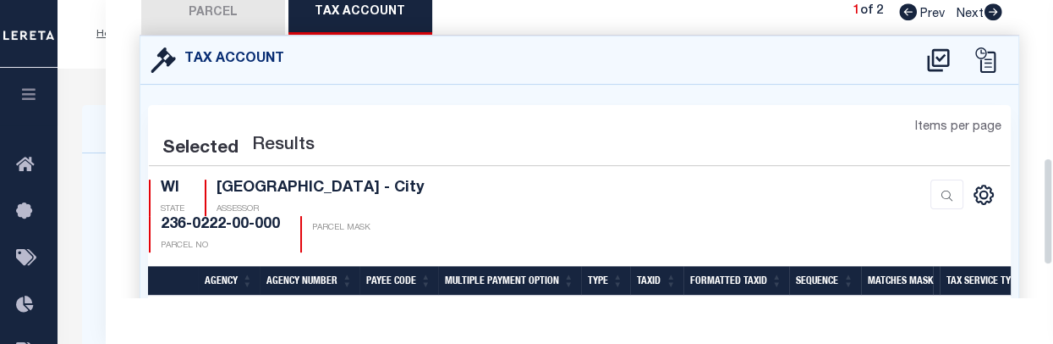
select select "100"
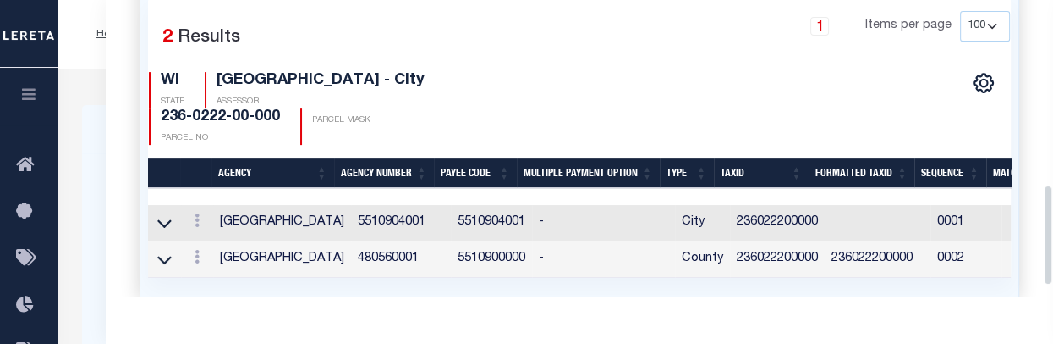
scroll to position [573, 0]
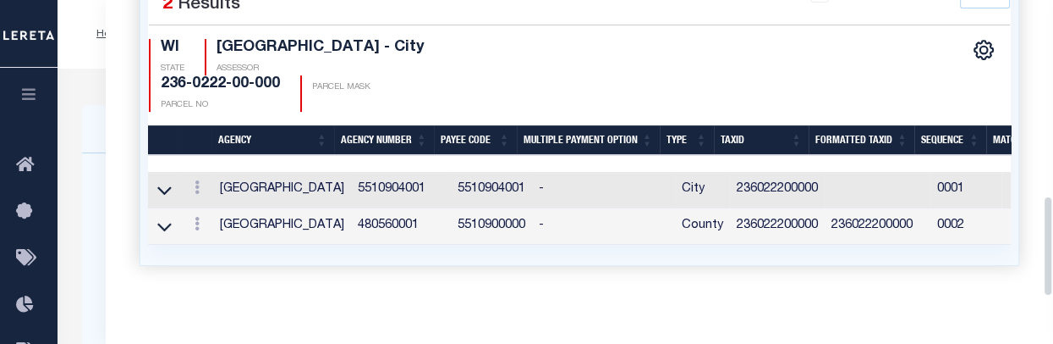
drag, startPoint x: 1047, startPoint y: 180, endPoint x: 1053, endPoint y: 238, distance: 57.8
click at [1053, 238] on div "Parcel Data QC" at bounding box center [580, 148] width 948 height 297
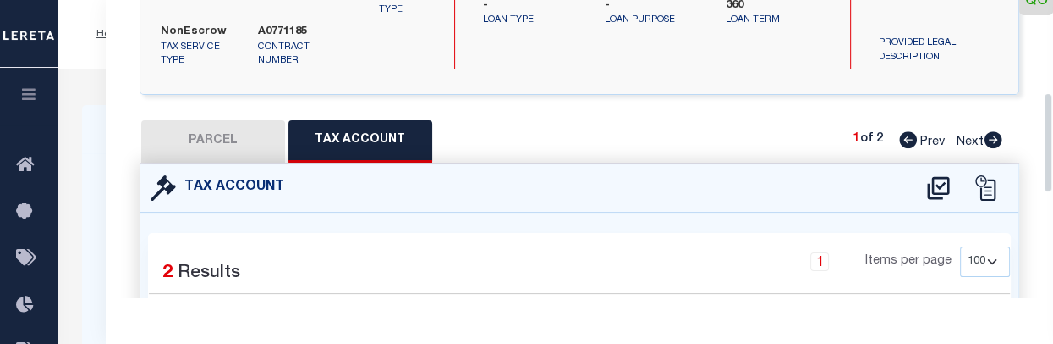
drag, startPoint x: 1046, startPoint y: 221, endPoint x: 1054, endPoint y: 130, distance: 90.9
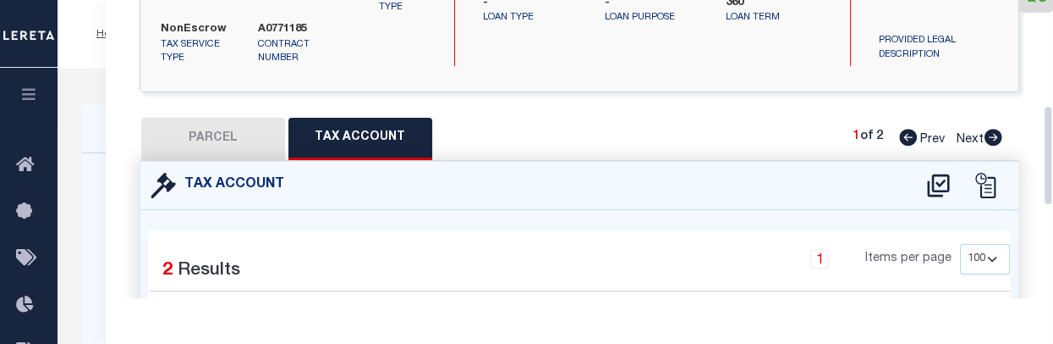
click at [995, 140] on icon at bounding box center [994, 137] width 18 height 17
select select "AS"
checkbox input "false"
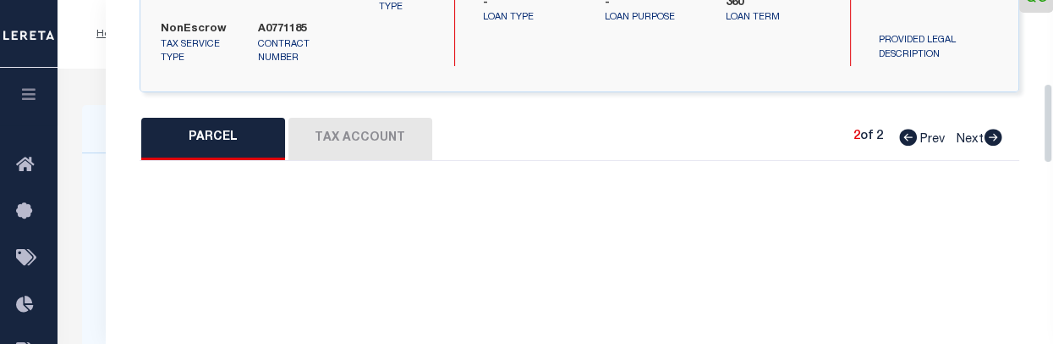
select select "CP"
type input "3745 MINNEHAHA LLC"
select select
type input "[STREET_ADDRESS]"
checkbox input "false"
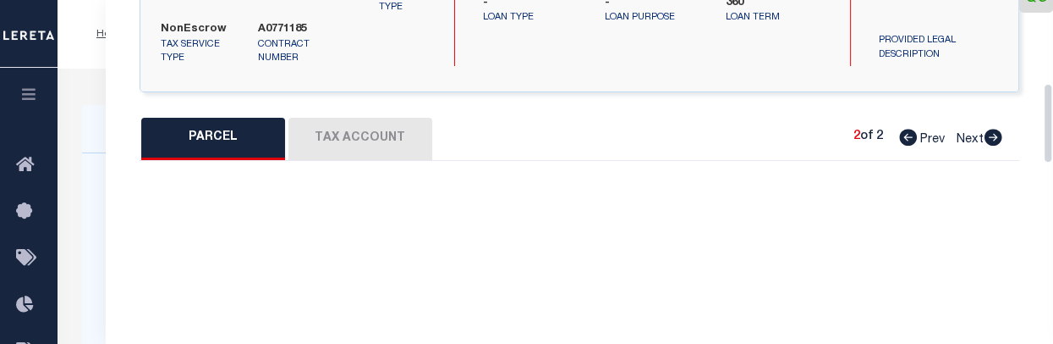
type input "Hudson WI 54016"
type textarea "WILLOW RIVER ADD PT L1, 2 BLK I DESC AS: COMM NE COR LOT 1 TH W 24FT; TH S 67FT…"
type textarea "Completed based on given Legal document."
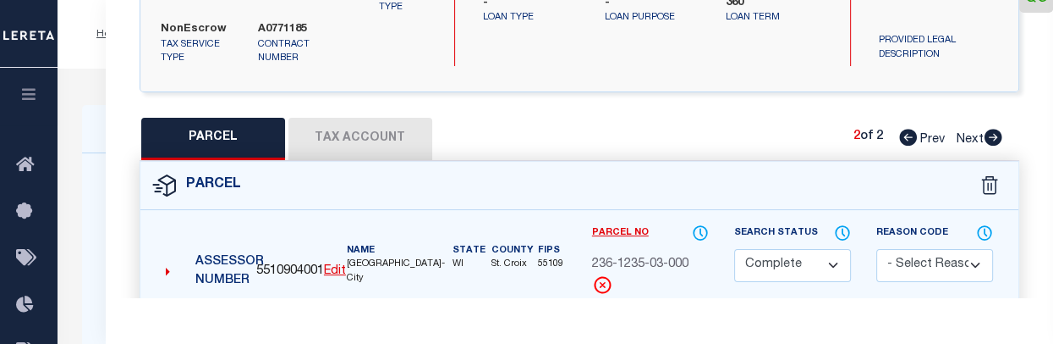
click at [375, 134] on button "Tax Account" at bounding box center [361, 139] width 144 height 42
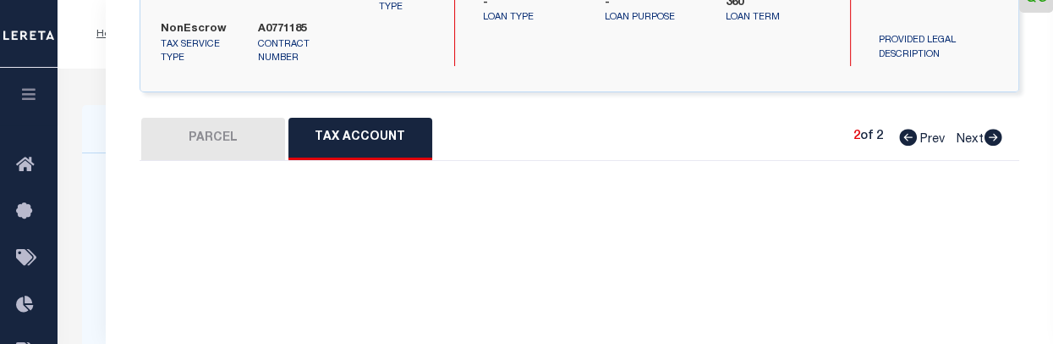
select select "100"
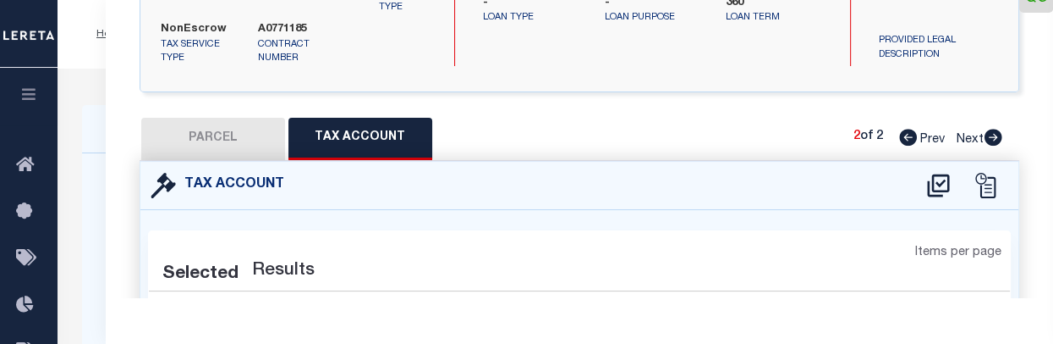
select select "100"
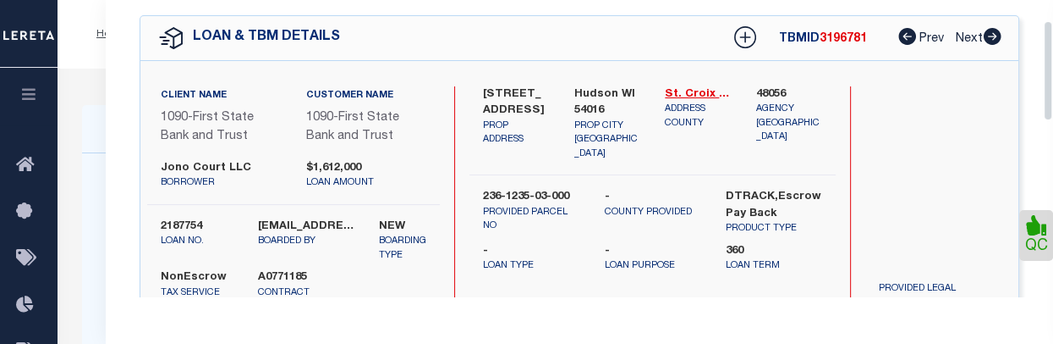
scroll to position [0, 0]
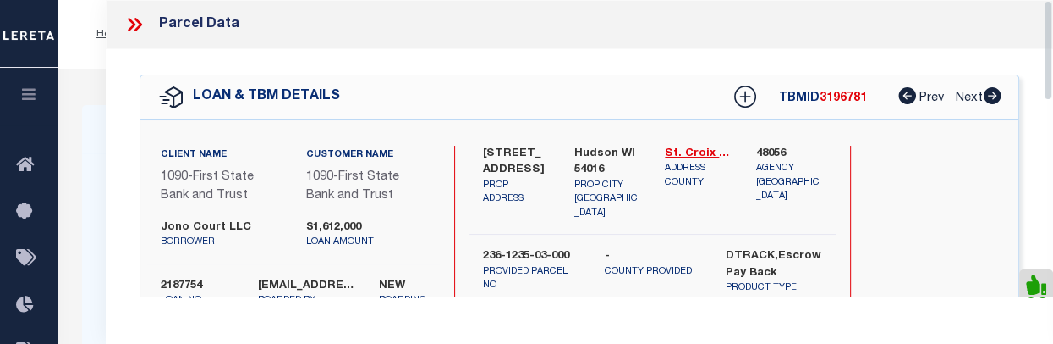
drag, startPoint x: 1046, startPoint y: 142, endPoint x: 1059, endPoint y: 14, distance: 129.3
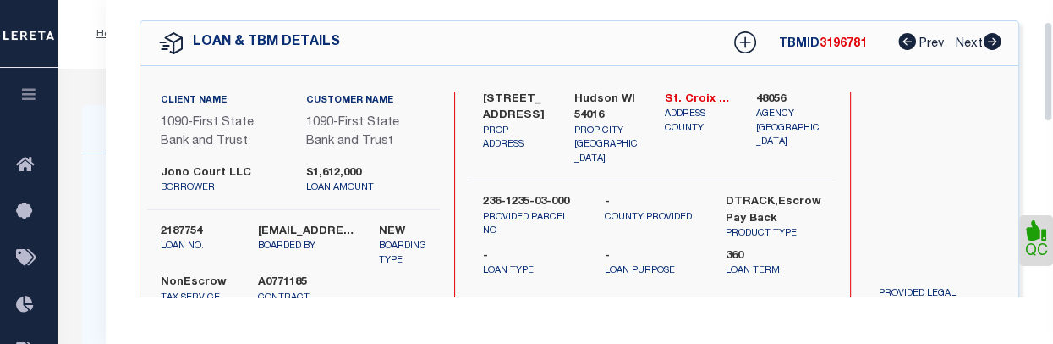
drag, startPoint x: 1049, startPoint y: 92, endPoint x: 713, endPoint y: 107, distance: 336.2
click at [713, 107] on div "Parcel Data QC" at bounding box center [580, 148] width 948 height 297
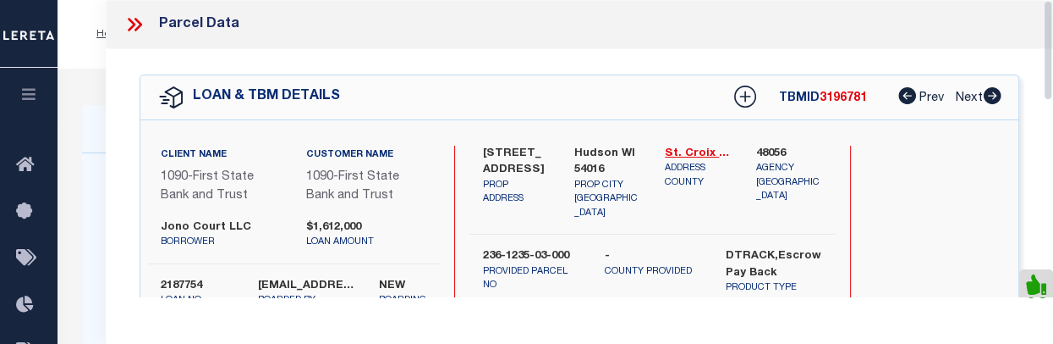
drag, startPoint x: 1049, startPoint y: 106, endPoint x: 1056, endPoint y: 55, distance: 51.2
click at [129, 28] on icon at bounding box center [132, 25] width 8 height 14
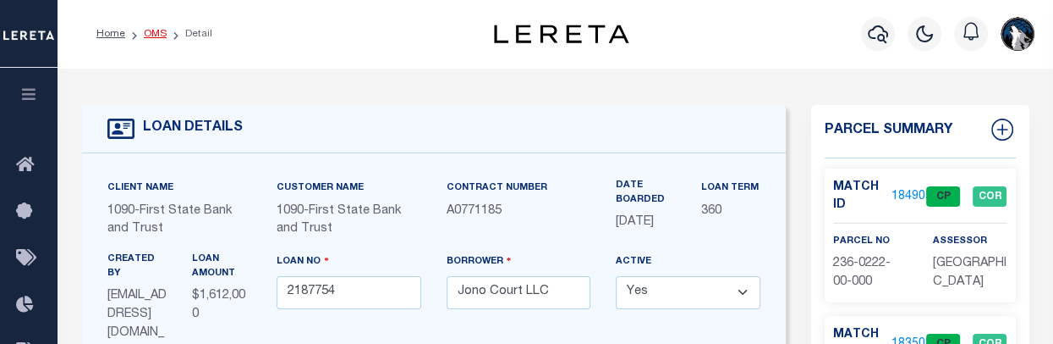
click at [158, 33] on link "OMS" at bounding box center [155, 34] width 23 height 10
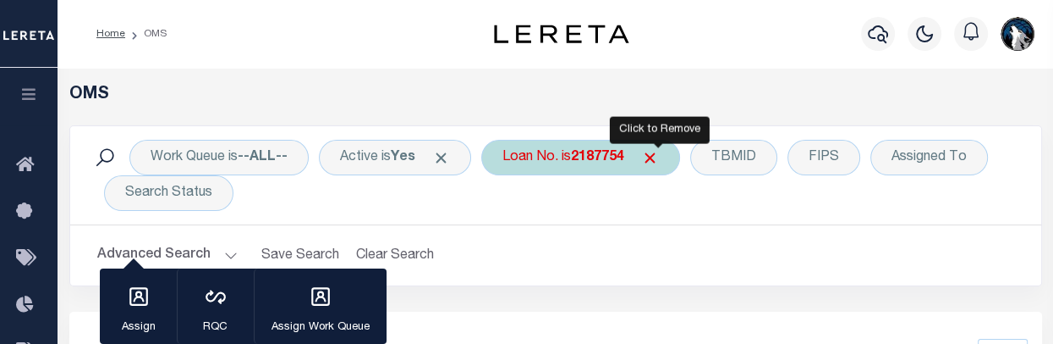
click at [659, 157] on span "Click to Remove" at bounding box center [650, 158] width 18 height 18
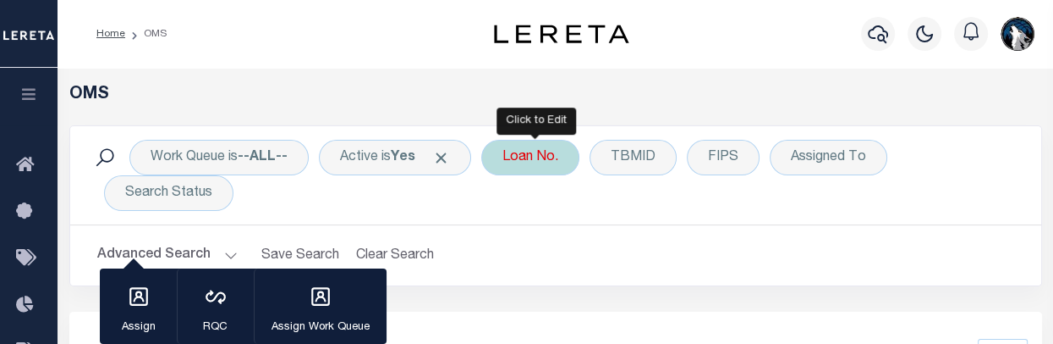
click at [511, 161] on div "Loan No." at bounding box center [530, 158] width 98 height 36
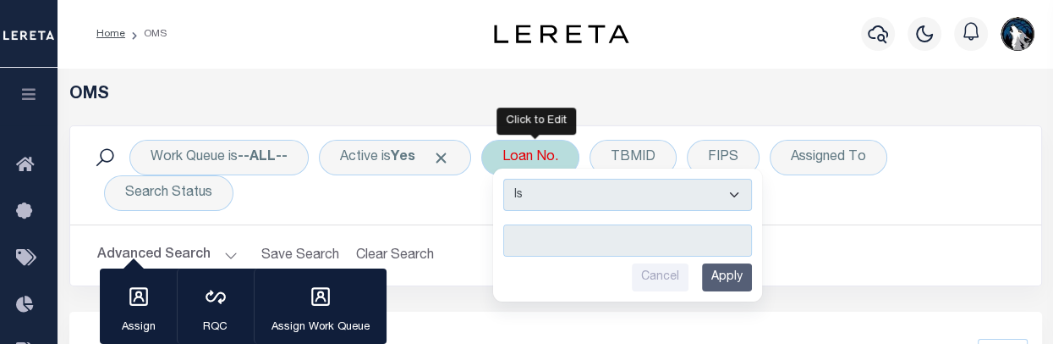
click at [528, 235] on input "text" at bounding box center [627, 240] width 249 height 32
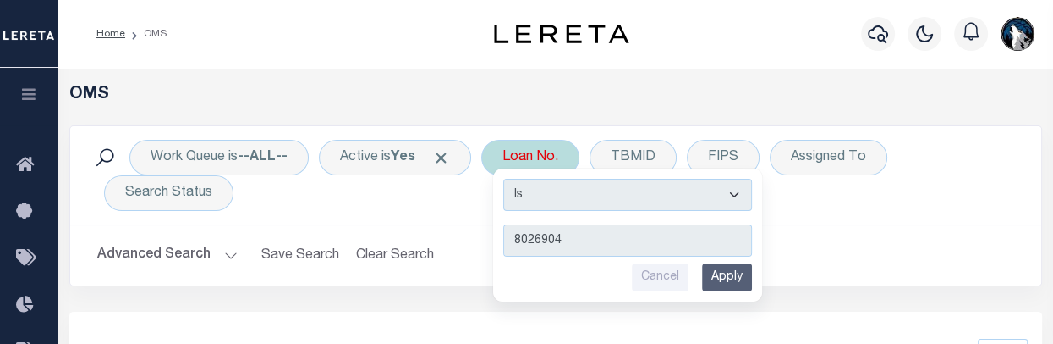
type input "80269046"
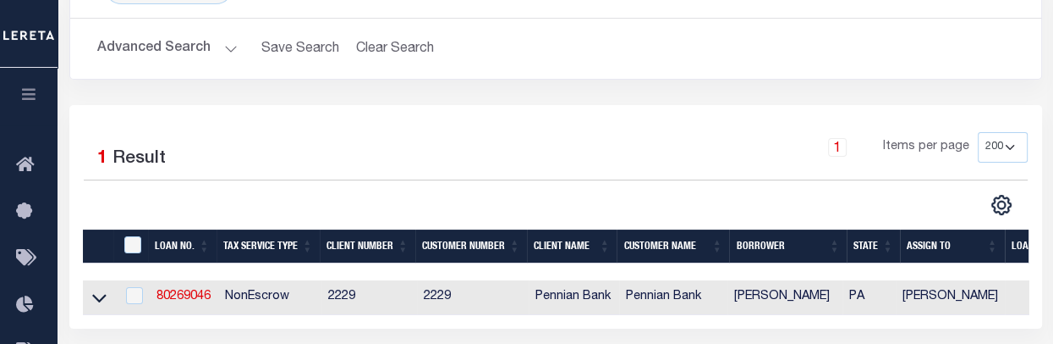
scroll to position [219, 0]
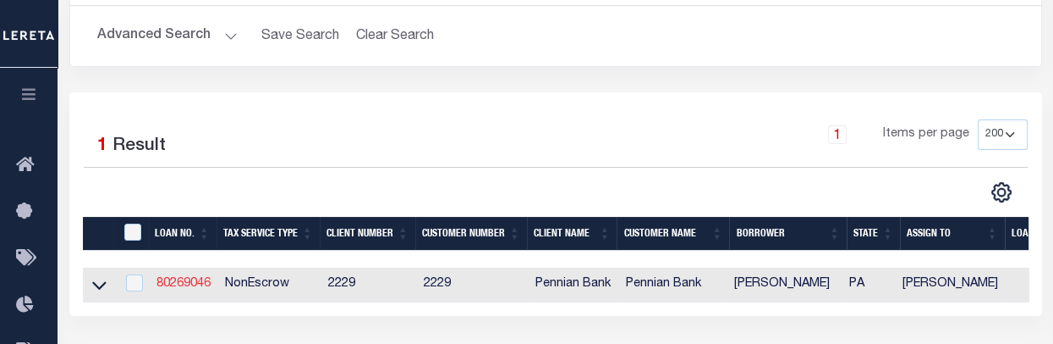
click at [191, 283] on link "80269046" at bounding box center [184, 284] width 54 height 12
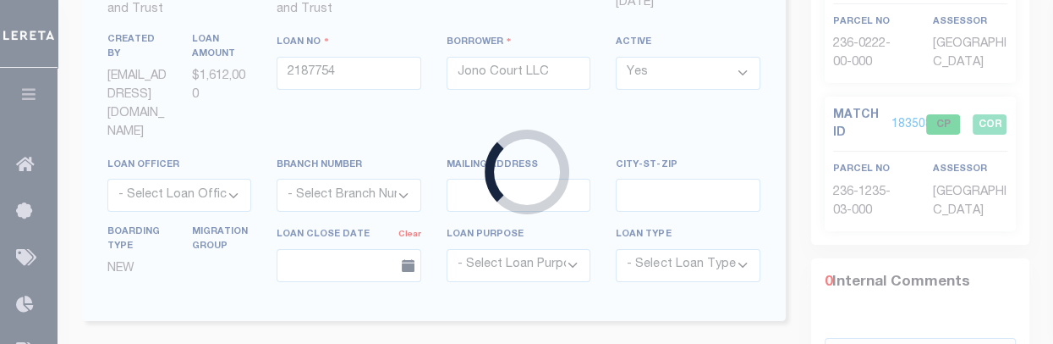
type input "80269046"
type input "[PERSON_NAME]"
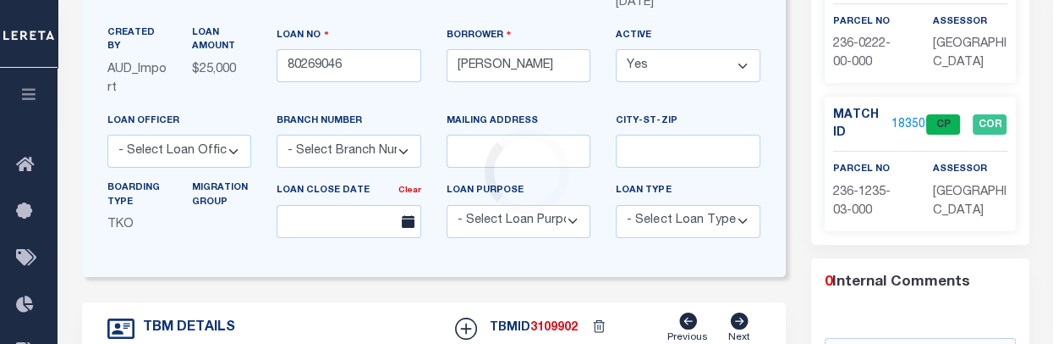
type input "[STREET_ADDRESS]"
select select
type input "MCALISTERVILLE PA 17049"
type input "PA"
select select
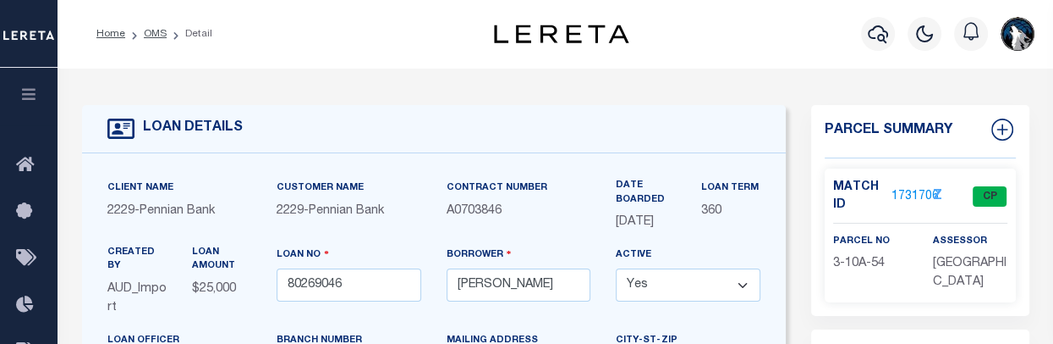
click at [915, 188] on link "1731706" at bounding box center [915, 197] width 47 height 18
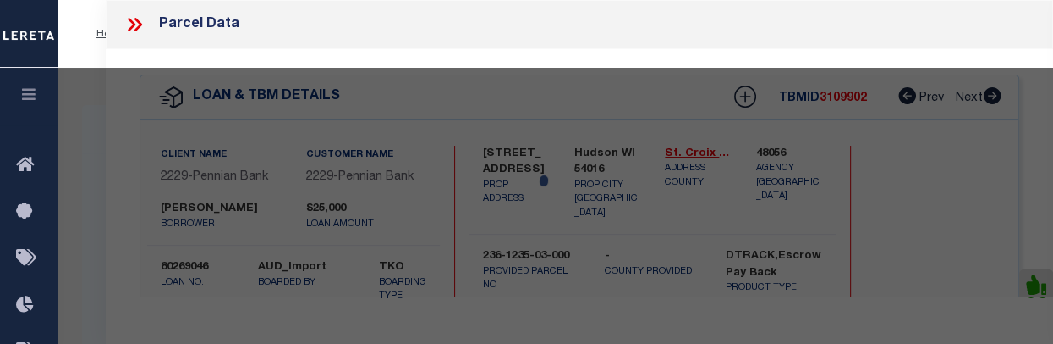
select select "AS"
checkbox input "false"
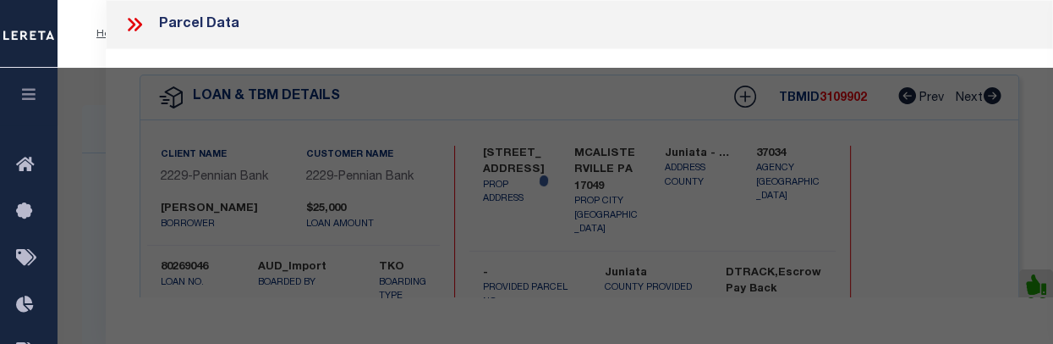
select select "CP"
type input "[PERSON_NAME]"
type input "[STREET_ADDRESS]"
checkbox input "false"
type input "[PERSON_NAME] , [GEOGRAPHIC_DATA] 17049"
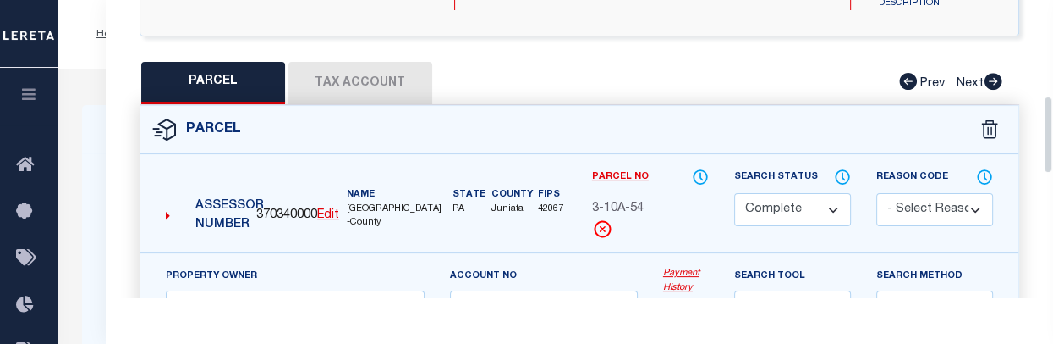
scroll to position [362, 0]
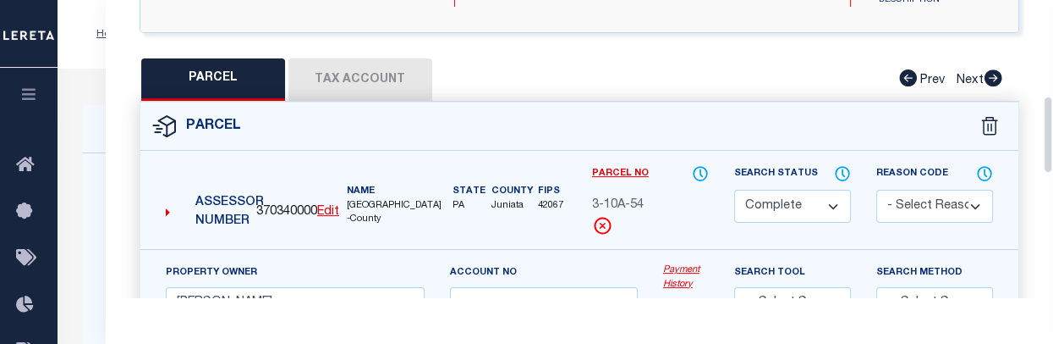
drag, startPoint x: 1046, startPoint y: 38, endPoint x: 1047, endPoint y: 134, distance: 95.6
click at [1047, 134] on div "Parcel Data QC QC QC - Select Status - Ready to QC" at bounding box center [580, 148] width 948 height 297
click at [403, 84] on button "Tax Account" at bounding box center [361, 79] width 144 height 42
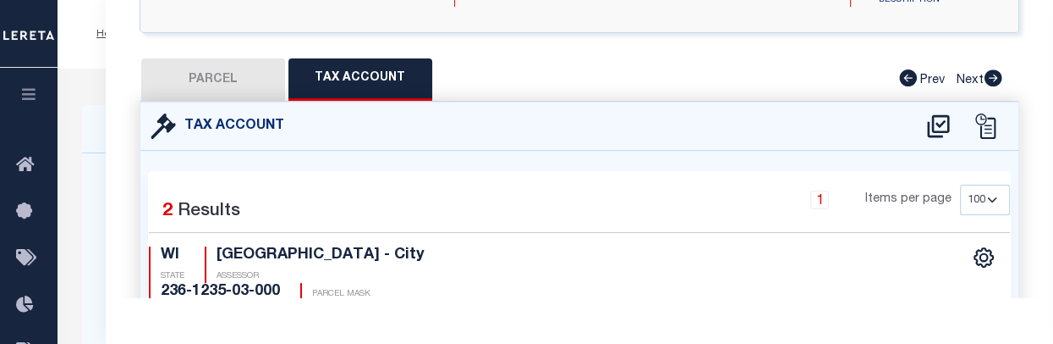
select select "100"
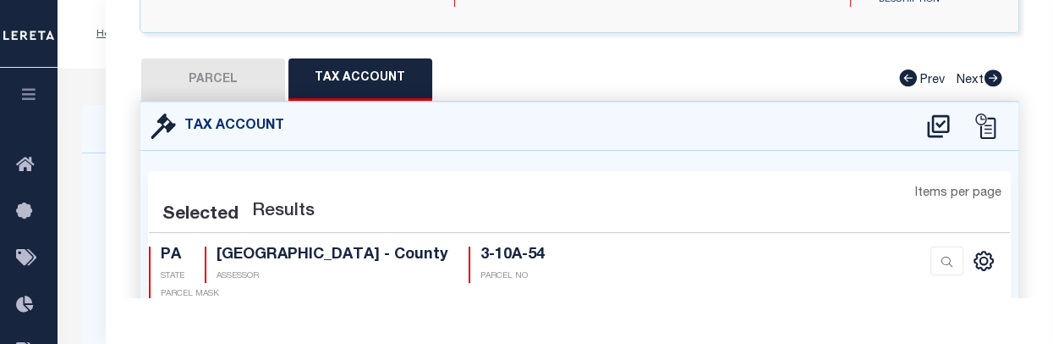
select select "100"
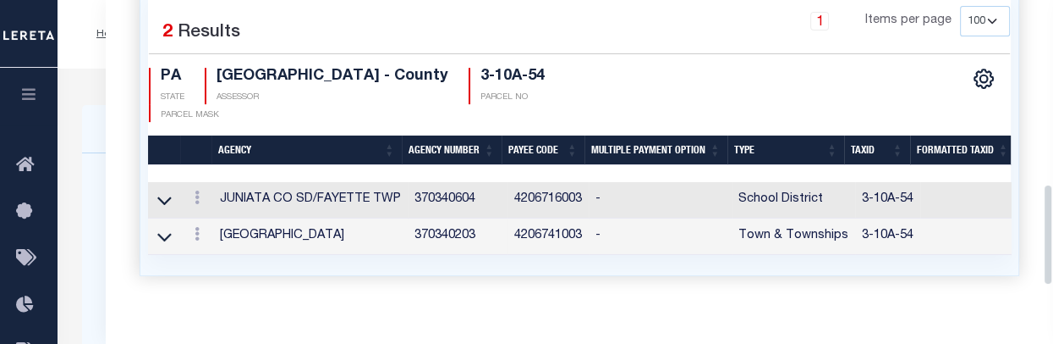
scroll to position [545, 0]
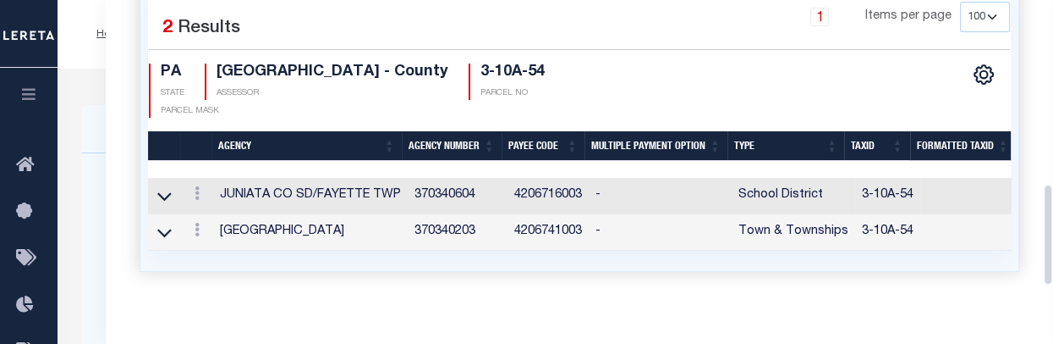
drag, startPoint x: 1048, startPoint y: 159, endPoint x: 1052, endPoint y: 223, distance: 63.5
click at [1052, 223] on div "Parcel Data QC QC QC - Select Status - Ready to QC" at bounding box center [580, 148] width 948 height 297
click at [195, 228] on icon at bounding box center [197, 230] width 5 height 14
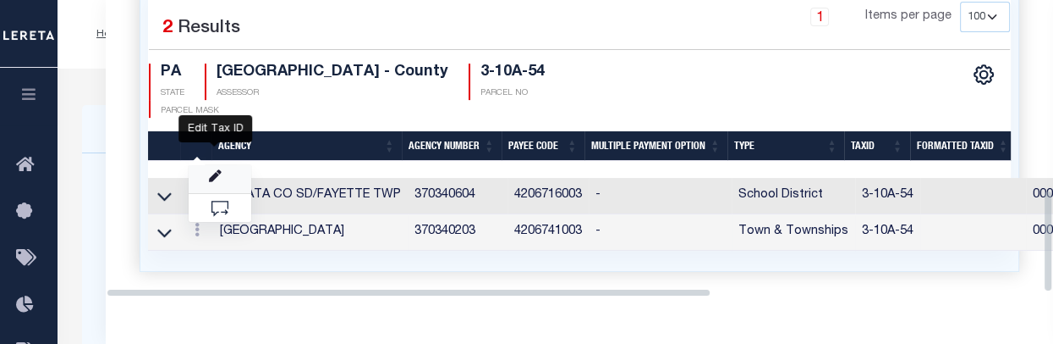
click at [214, 173] on icon "" at bounding box center [215, 176] width 13 height 13
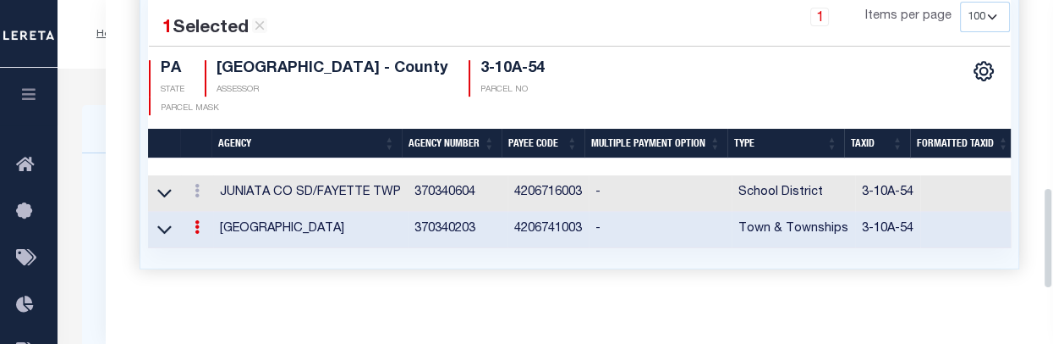
type input "3-10A-54"
type textarea "03$$*$$$+#*"
checkbox input "true"
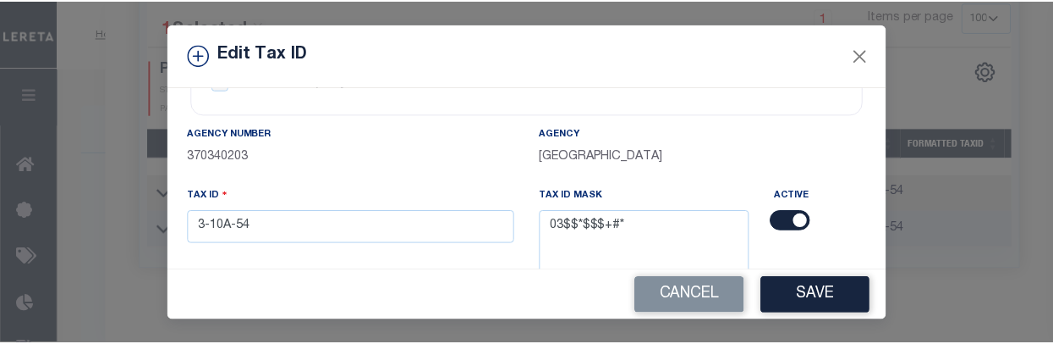
scroll to position [74, 0]
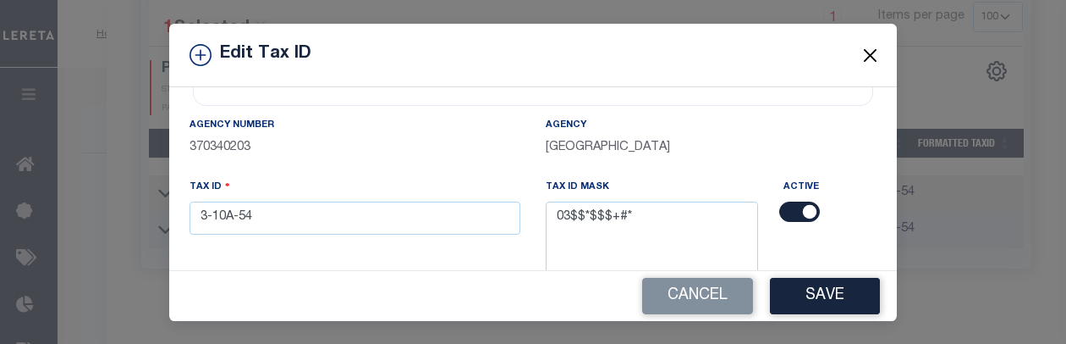
click at [866, 62] on button "Close" at bounding box center [871, 55] width 22 height 22
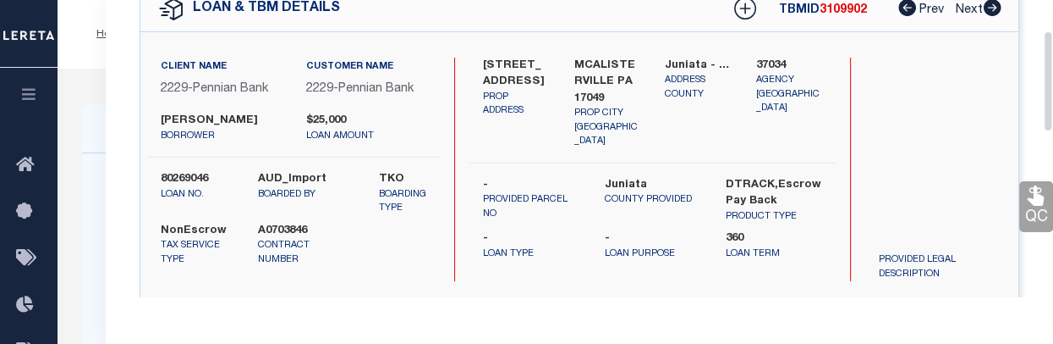
scroll to position [49, 0]
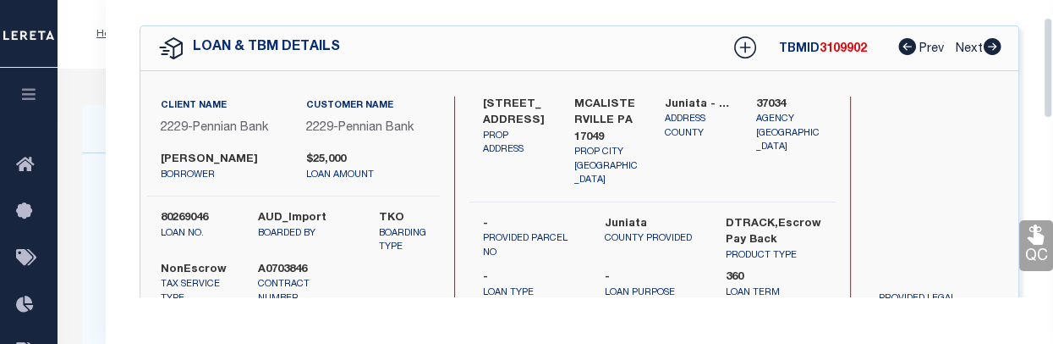
drag, startPoint x: 1047, startPoint y: 262, endPoint x: 1076, endPoint y: 92, distance: 172.6
